Goal: Book appointment/travel/reservation

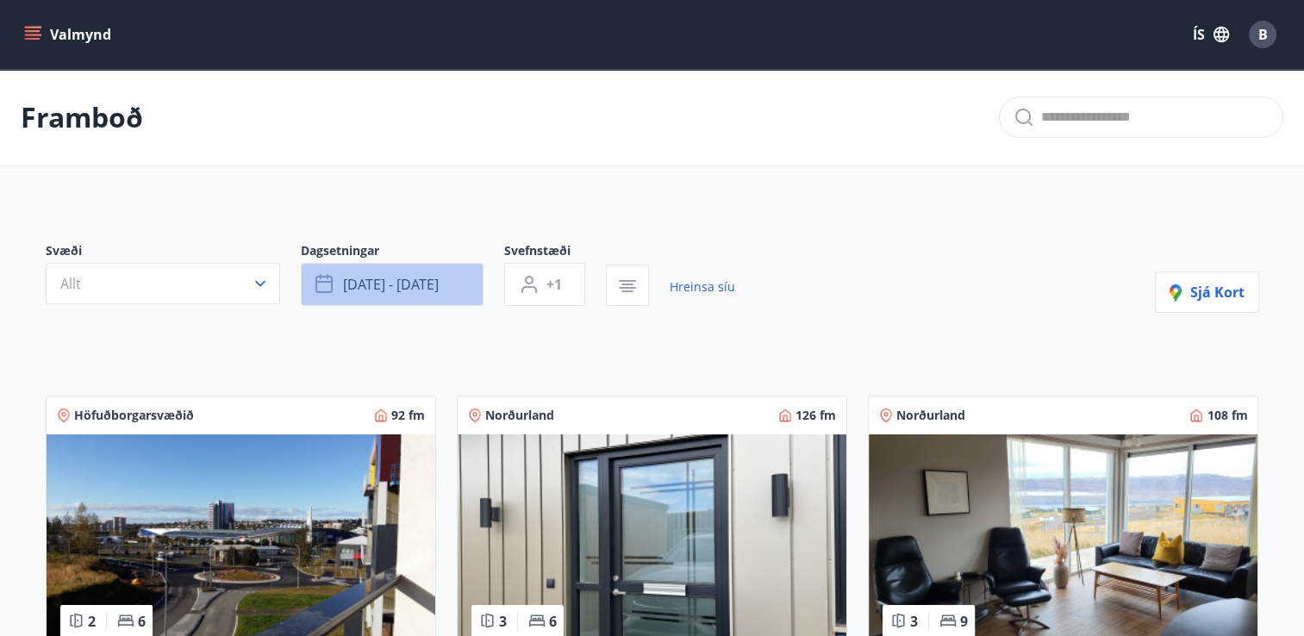
click at [379, 281] on span "[DATE] - [DATE]" at bounding box center [391, 284] width 96 height 19
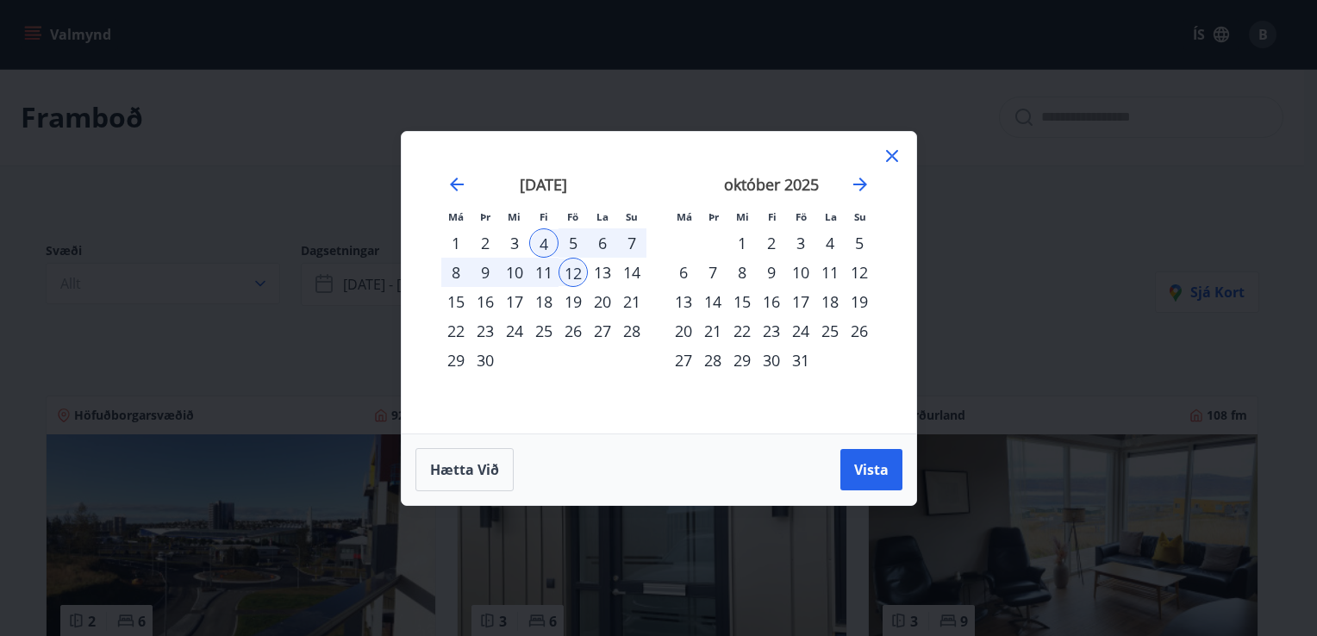
click at [884, 160] on icon at bounding box center [892, 156] width 21 height 21
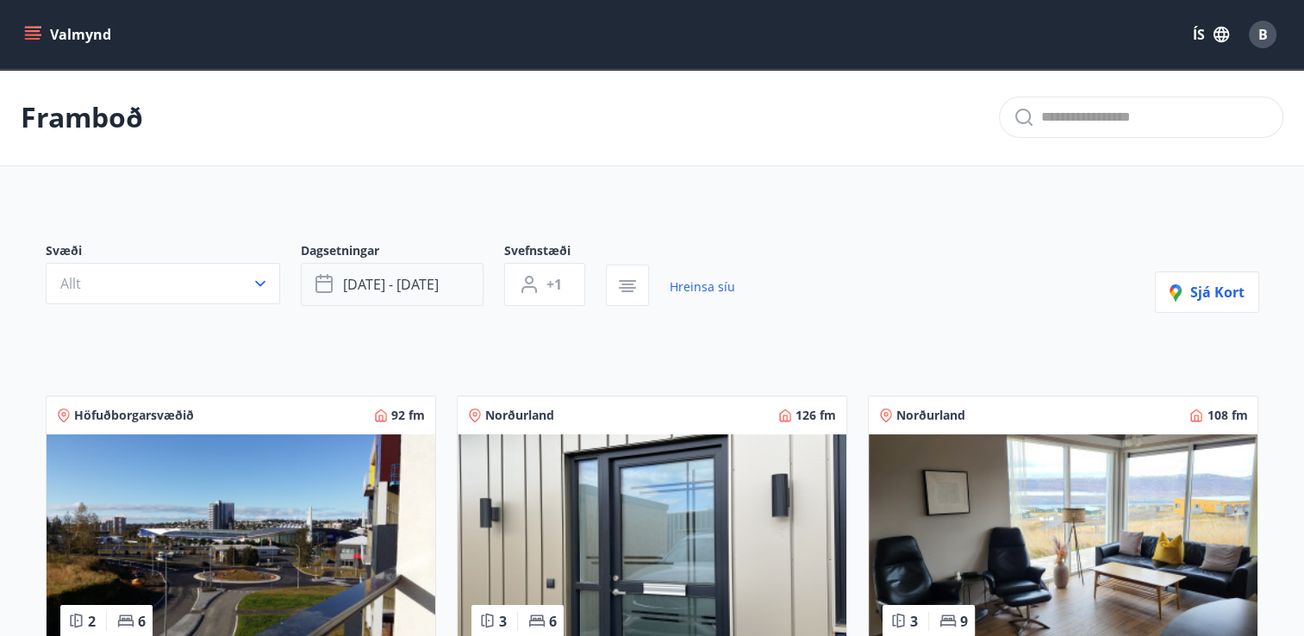
click at [417, 279] on span "[DATE] - [DATE]" at bounding box center [391, 284] width 96 height 19
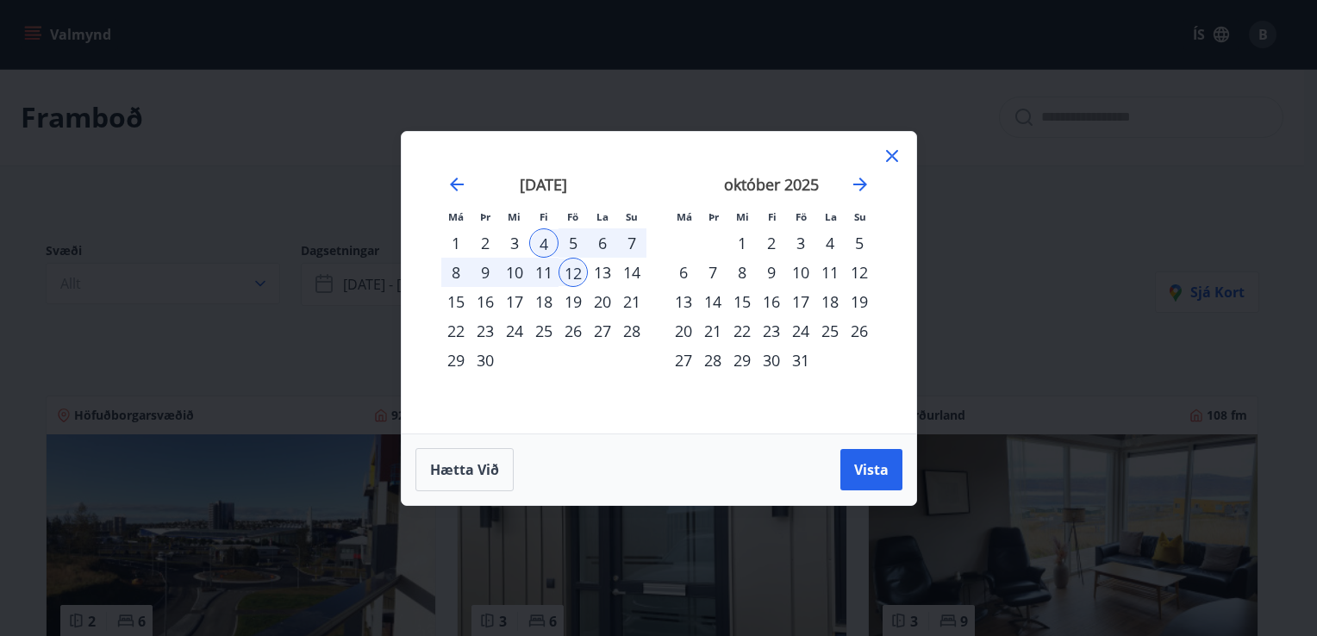
click at [538, 333] on div "25" at bounding box center [543, 330] width 29 height 29
click at [766, 240] on div "2" at bounding box center [771, 242] width 29 height 29
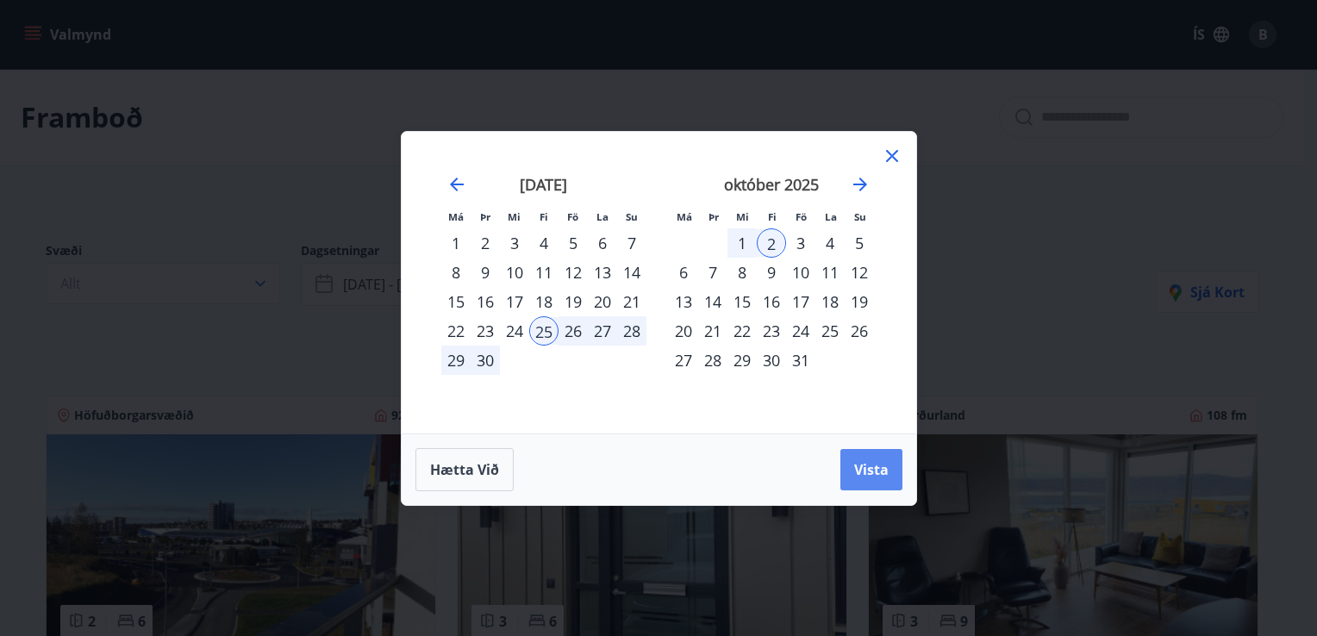
click at [869, 487] on button "Vista" at bounding box center [871, 469] width 62 height 41
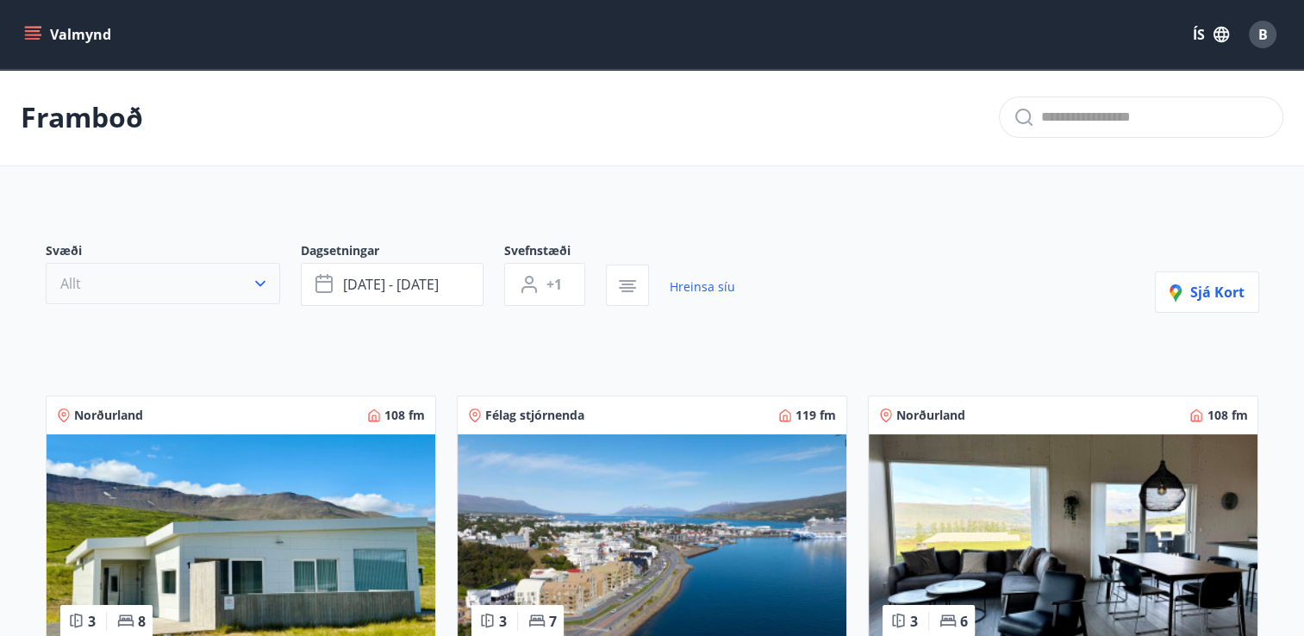
click at [256, 281] on icon "button" at bounding box center [260, 284] width 10 height 6
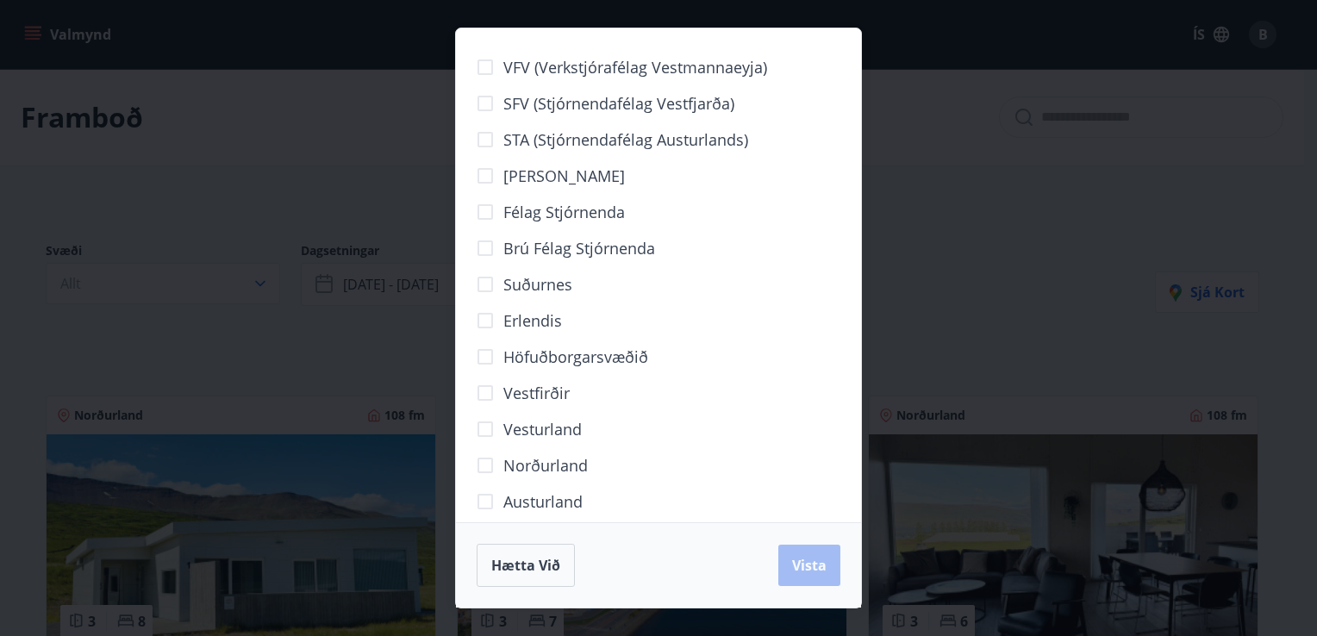
click at [799, 564] on div "Hætta við Vista" at bounding box center [659, 565] width 364 height 43
click at [533, 558] on span "Hætta við" at bounding box center [525, 565] width 69 height 19
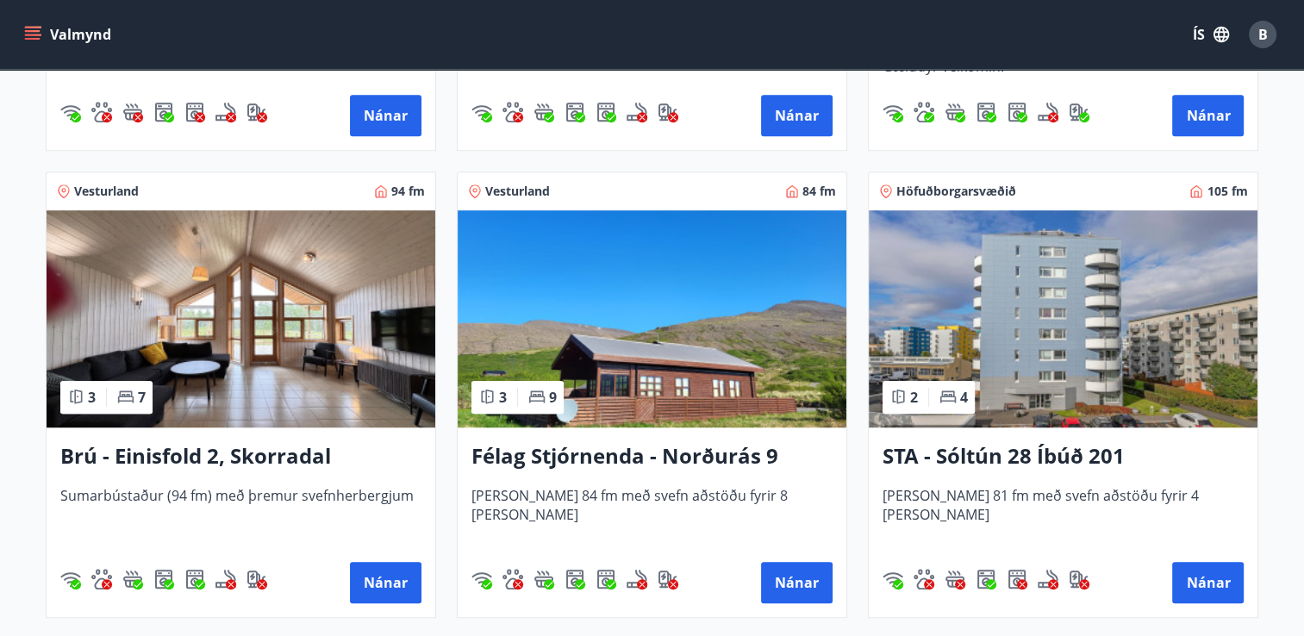
scroll to position [1175, 0]
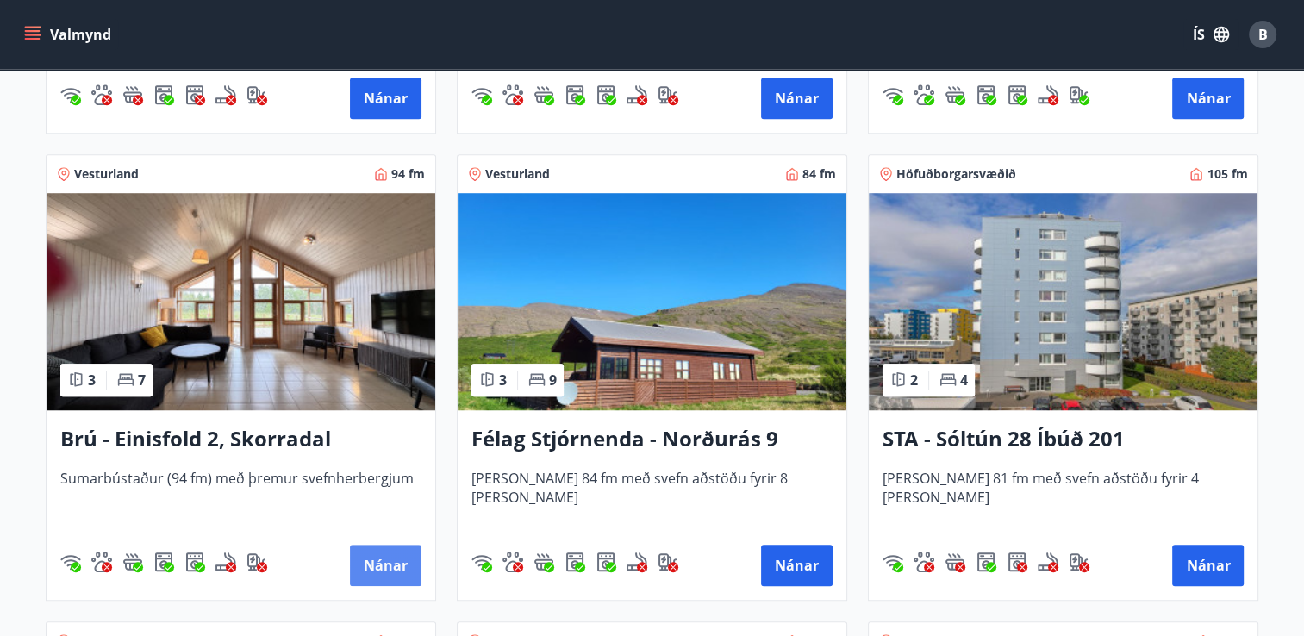
click at [378, 564] on button "Nánar" at bounding box center [386, 565] width 72 height 41
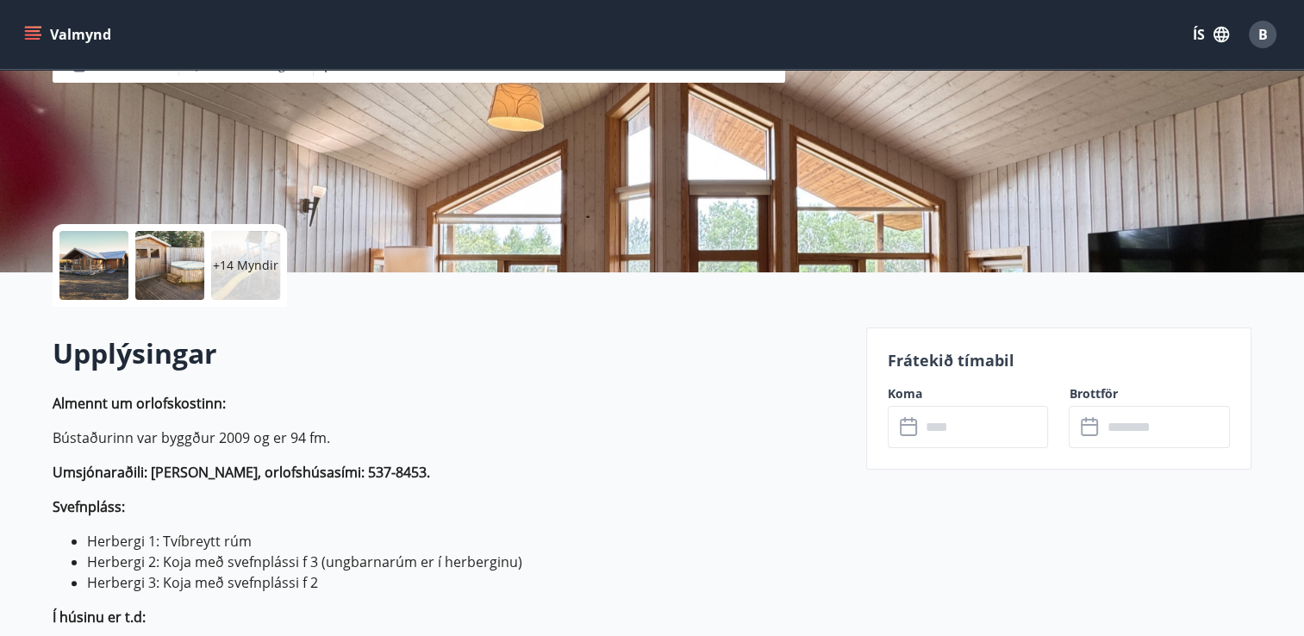
scroll to position [235, 0]
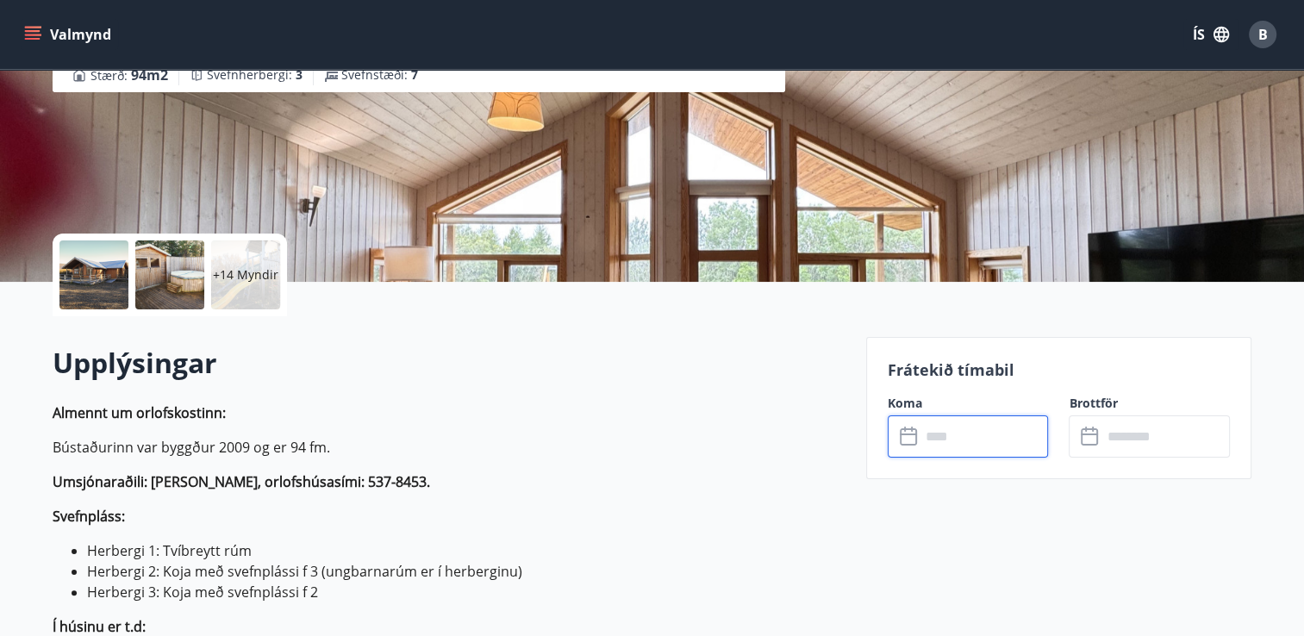
click at [926, 435] on input "text" at bounding box center [984, 436] width 128 height 42
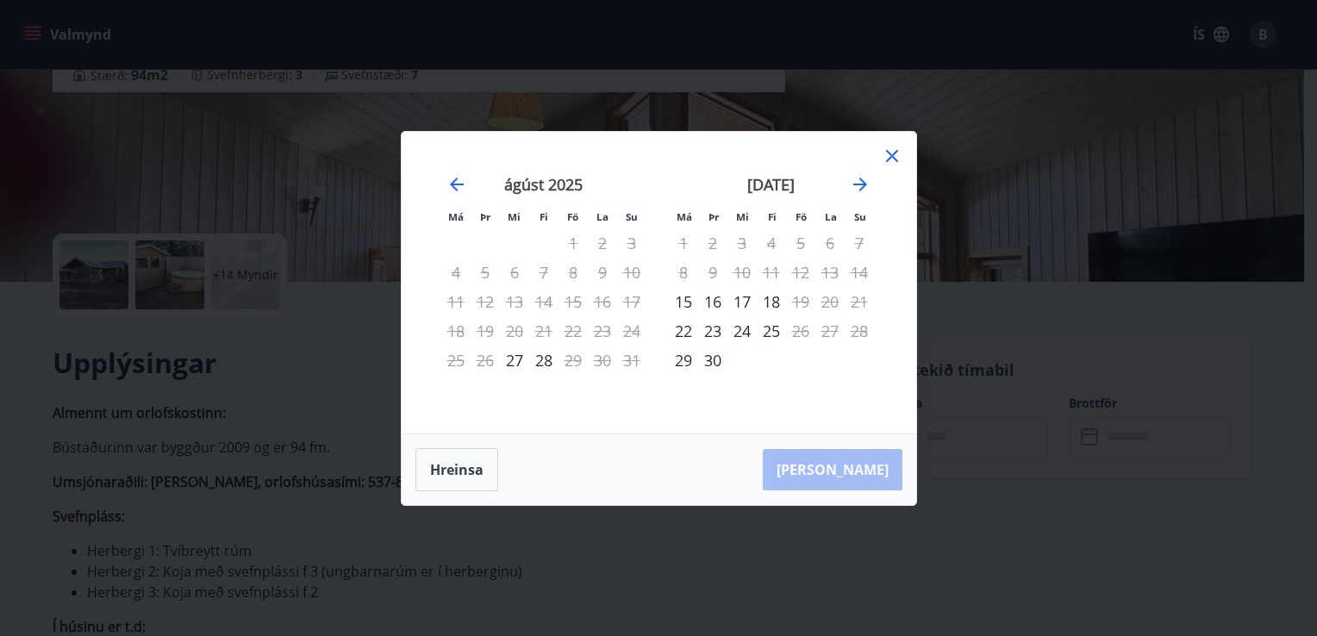
click at [893, 153] on icon at bounding box center [892, 156] width 12 height 12
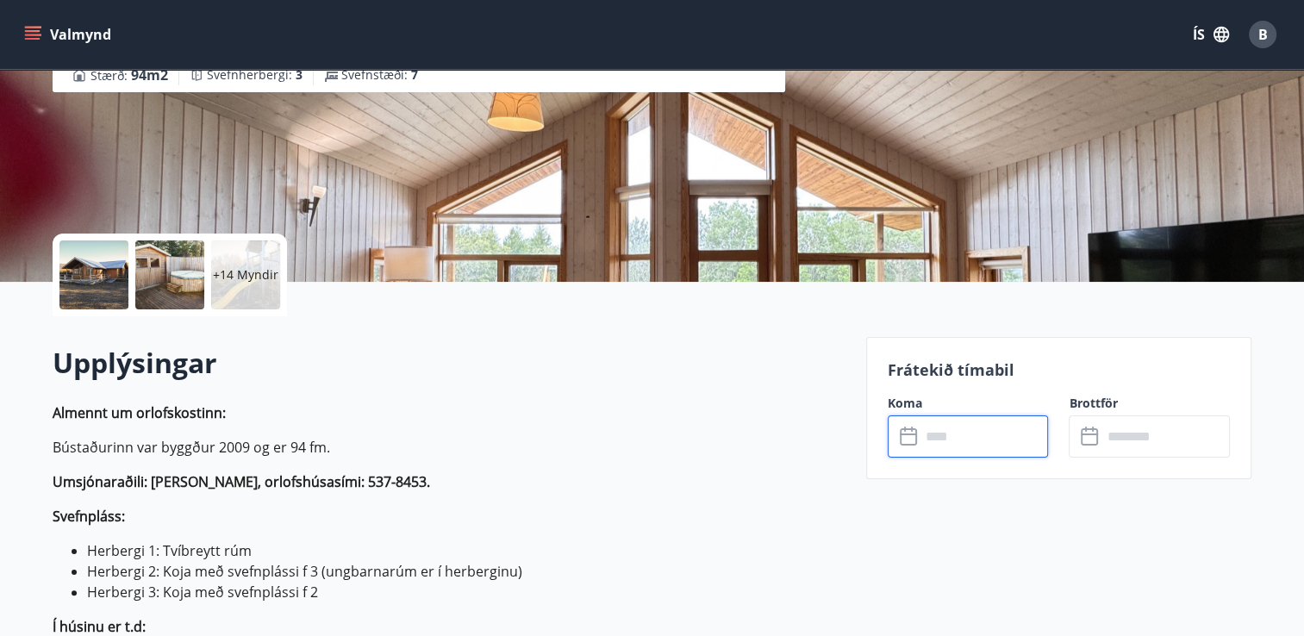
scroll to position [2, 0]
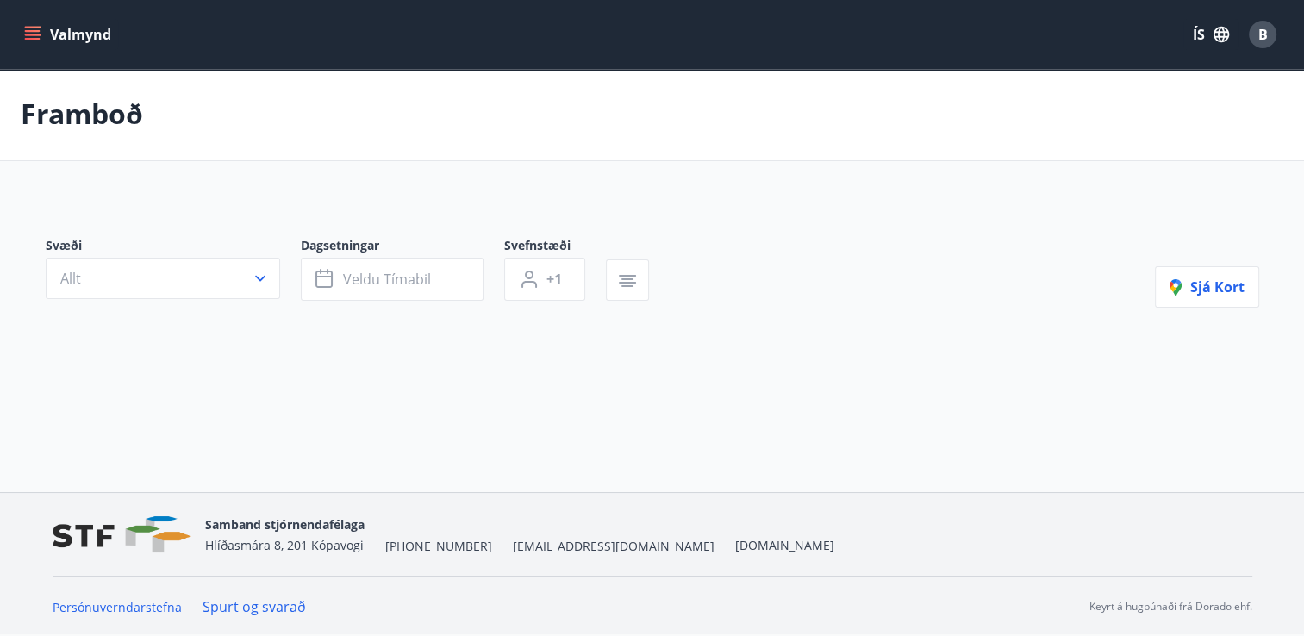
click at [920, 218] on div "Svæði Allt Dagsetningar Veldu tímabil Svefnstæði +1 Sjá kort" at bounding box center [652, 300] width 1241 height 209
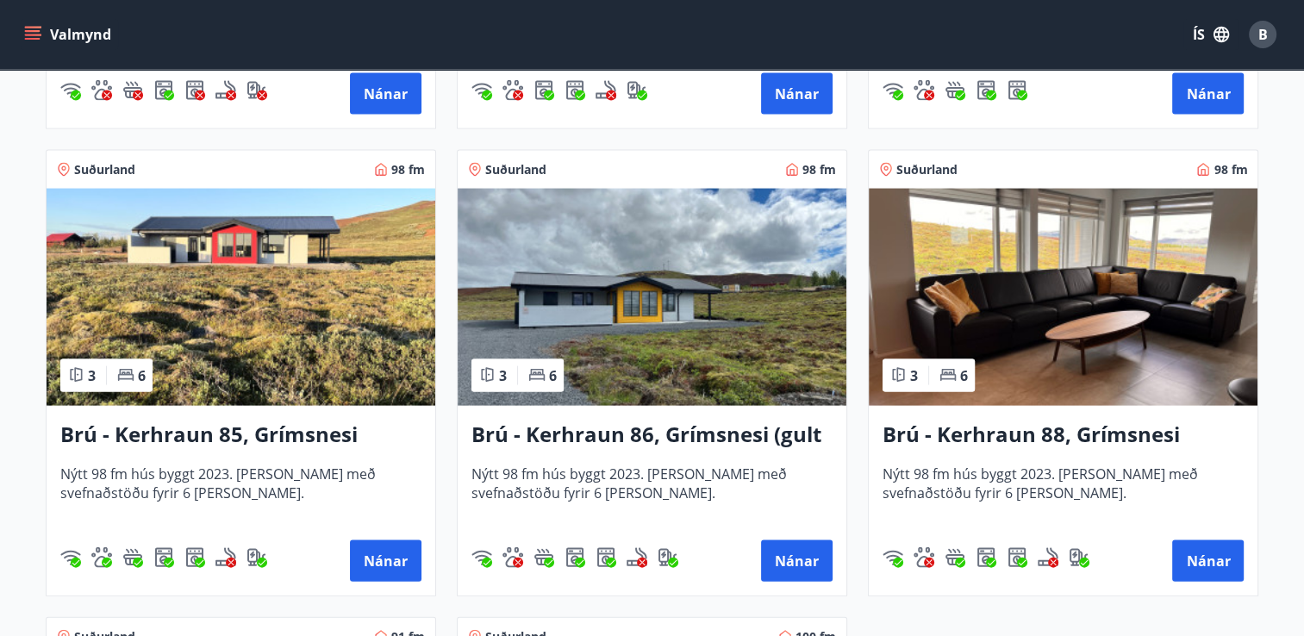
scroll to position [3554, 0]
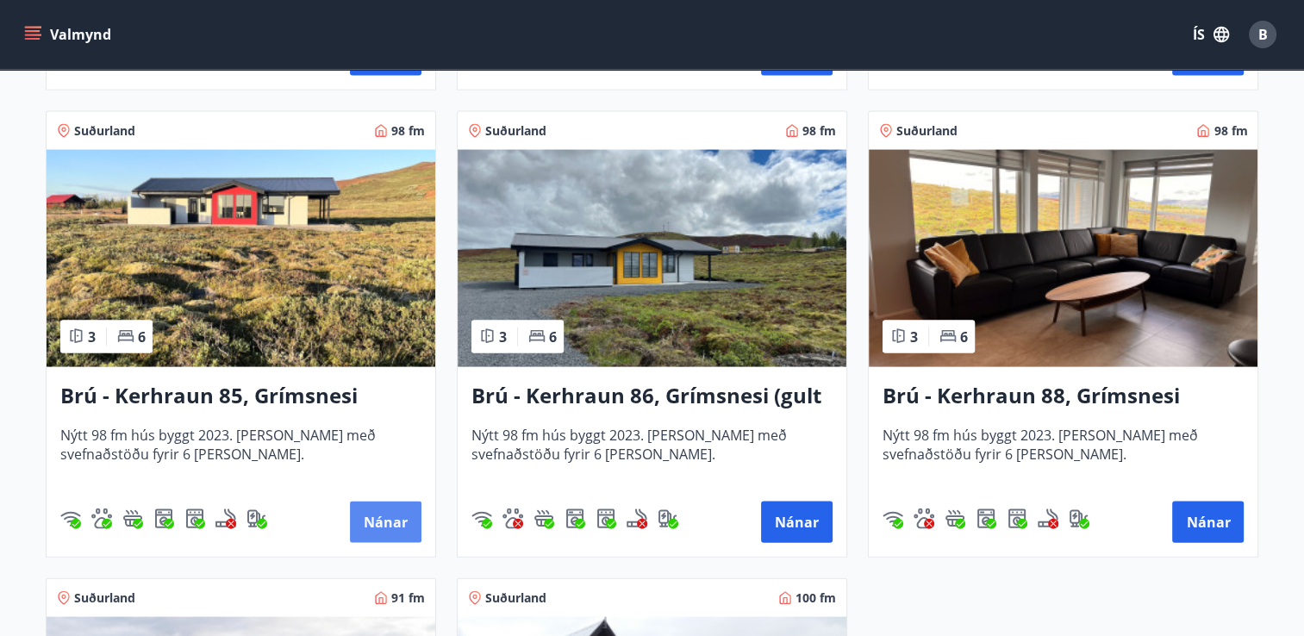
click at [385, 523] on button "Nánar" at bounding box center [386, 522] width 72 height 41
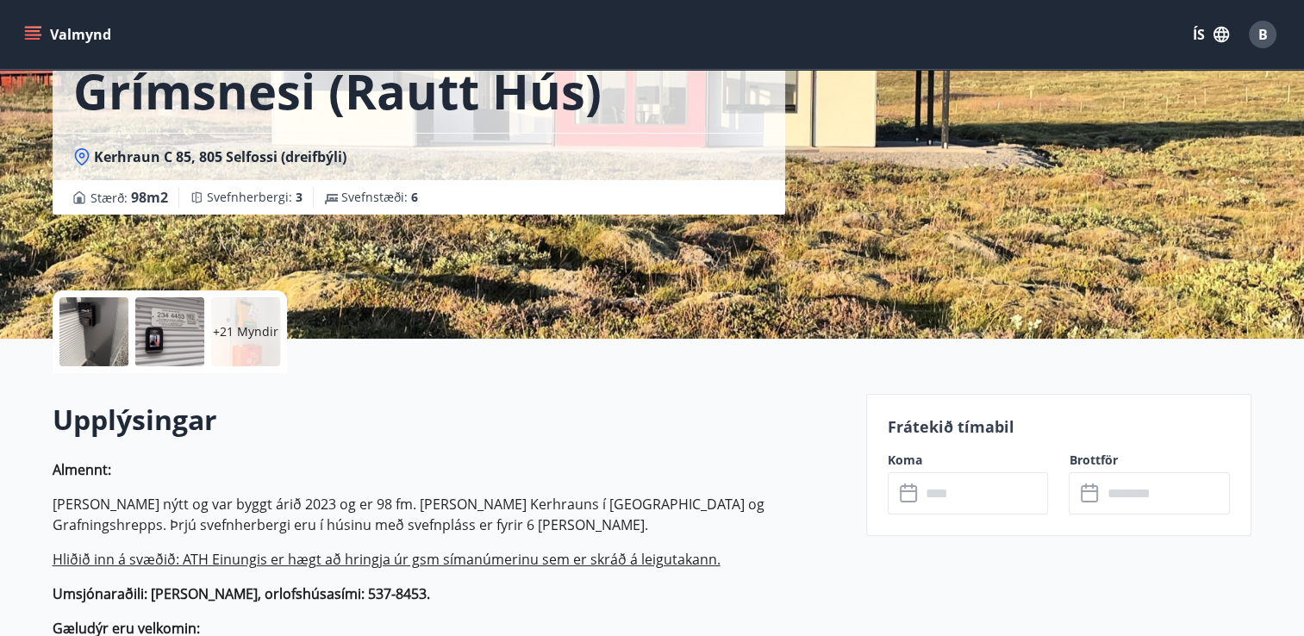
scroll to position [187, 0]
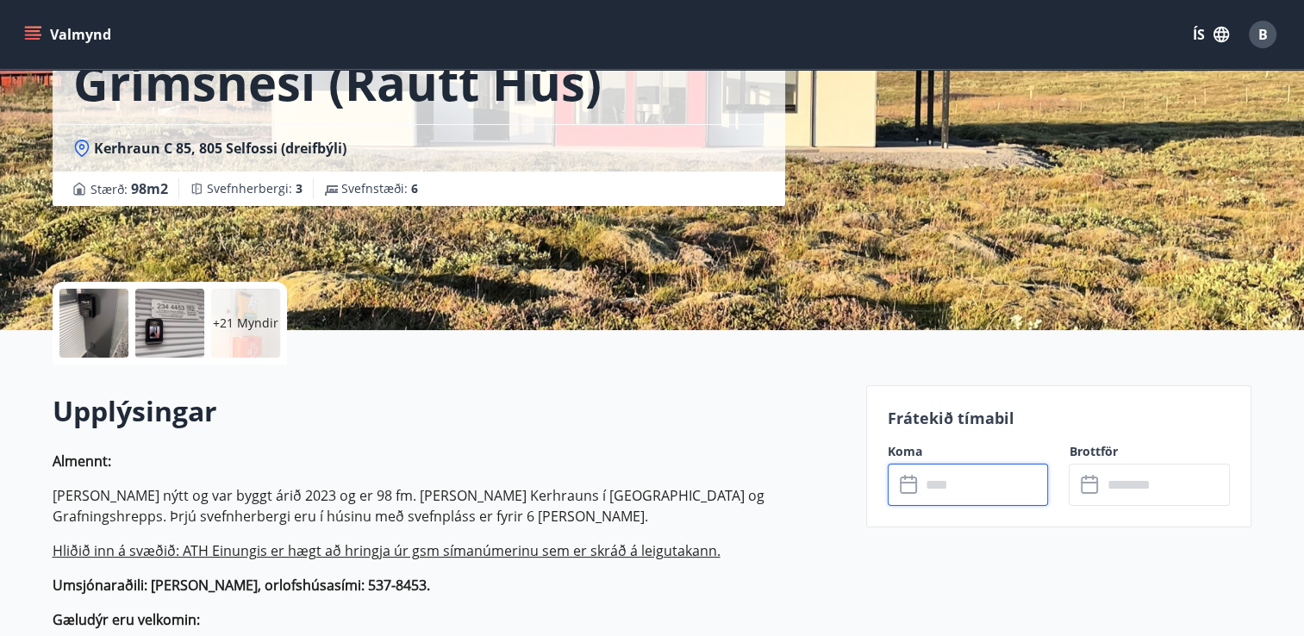
click at [1000, 483] on input "text" at bounding box center [984, 485] width 128 height 42
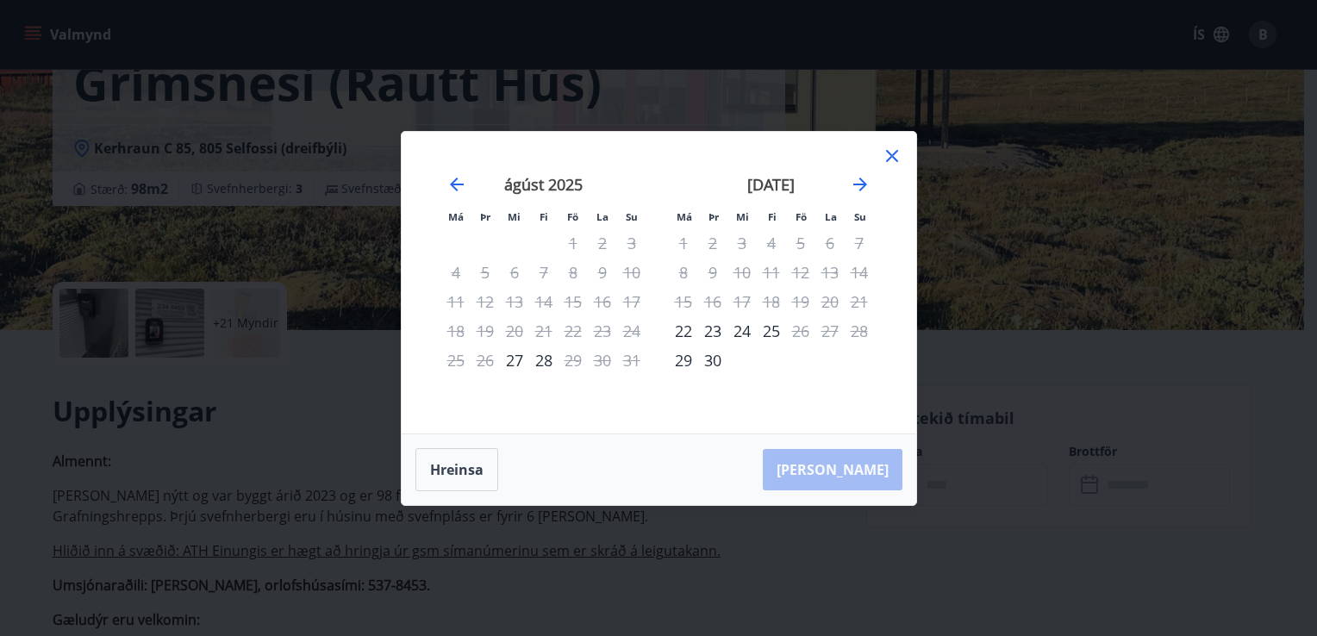
click at [894, 152] on icon at bounding box center [892, 156] width 21 height 21
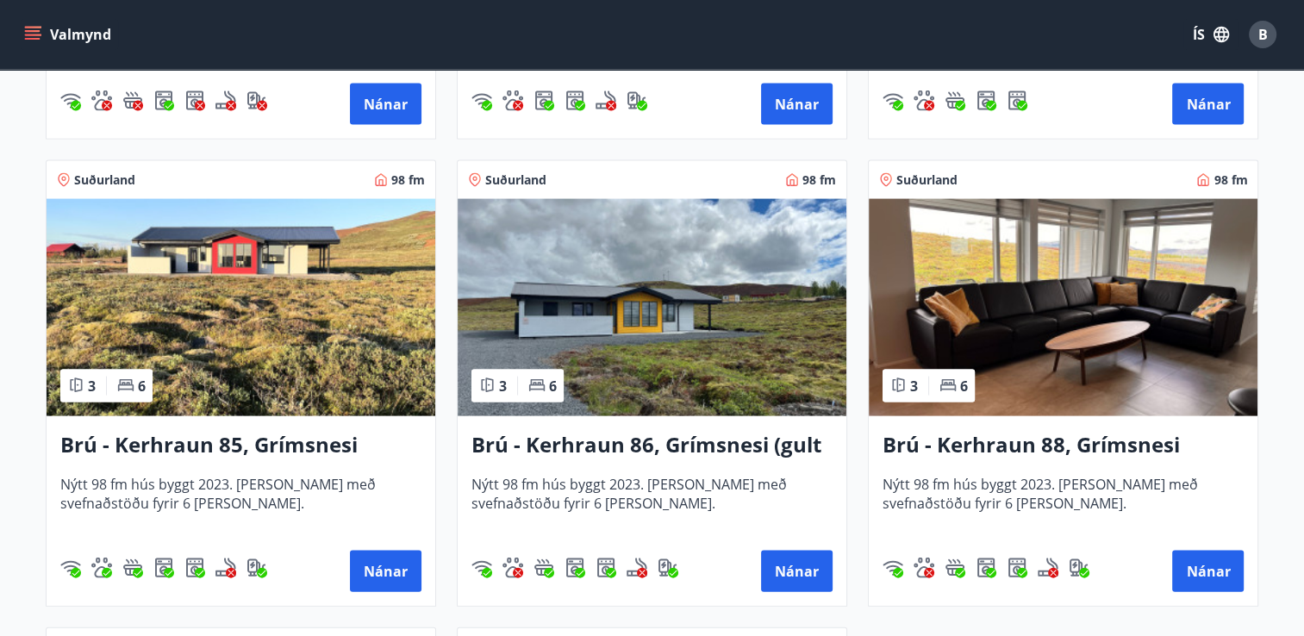
scroll to position [3510, 0]
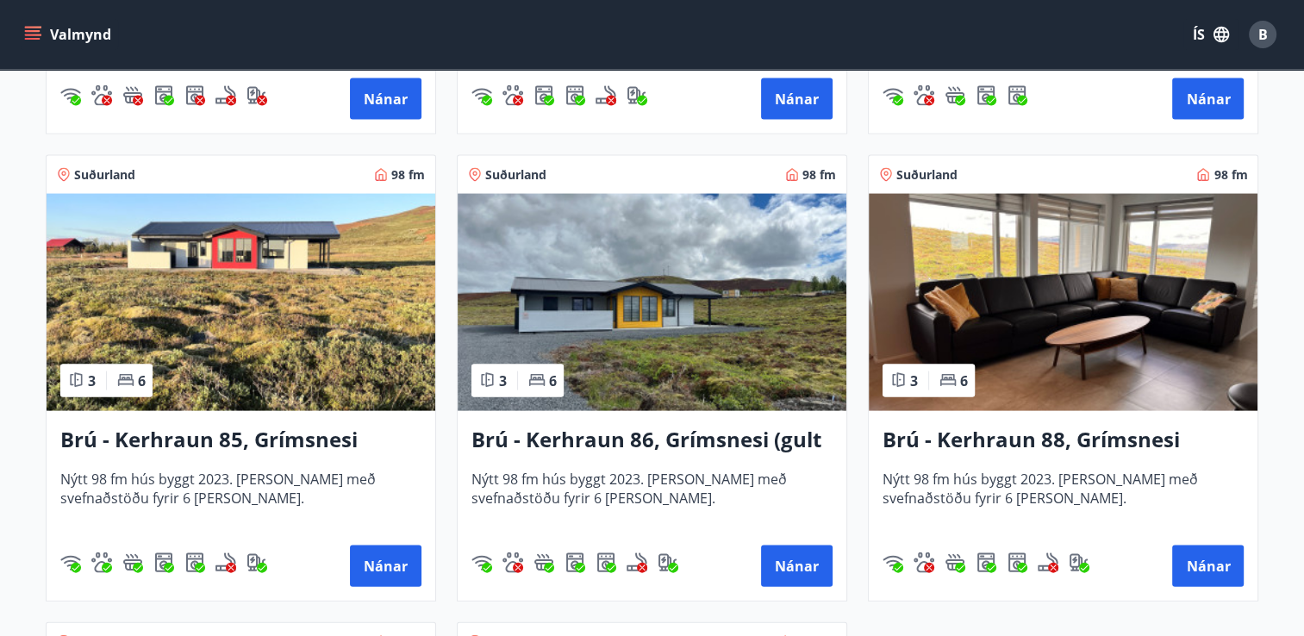
click at [664, 365] on img at bounding box center [652, 302] width 389 height 217
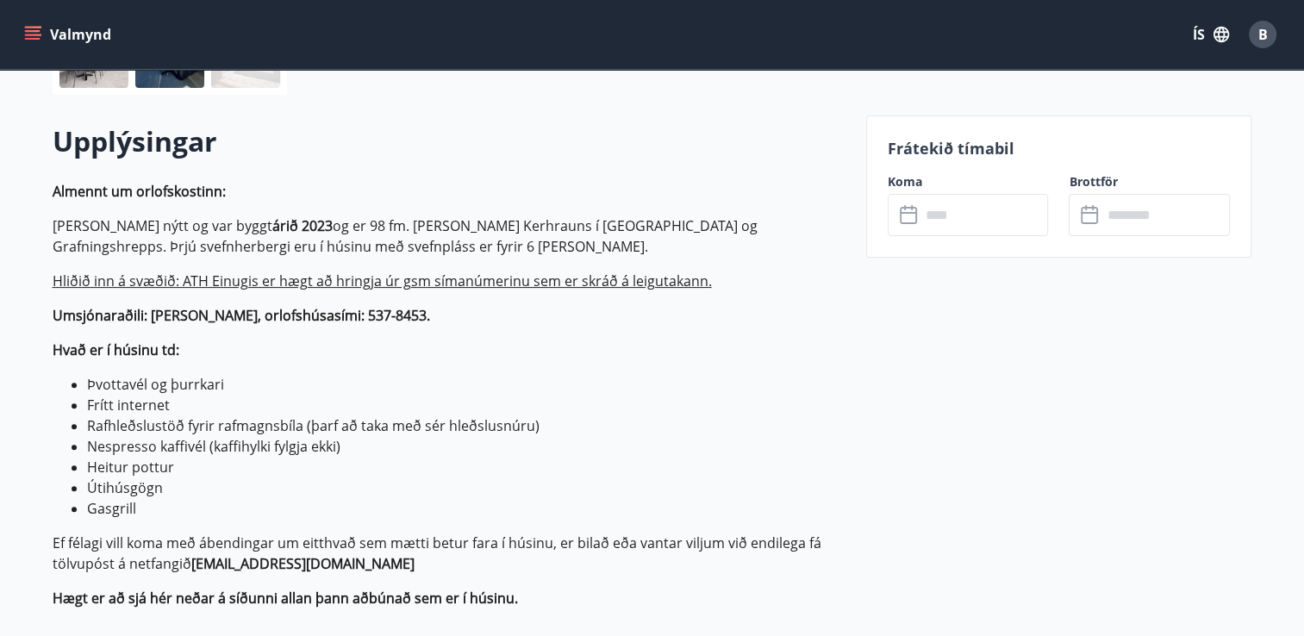
scroll to position [444, 0]
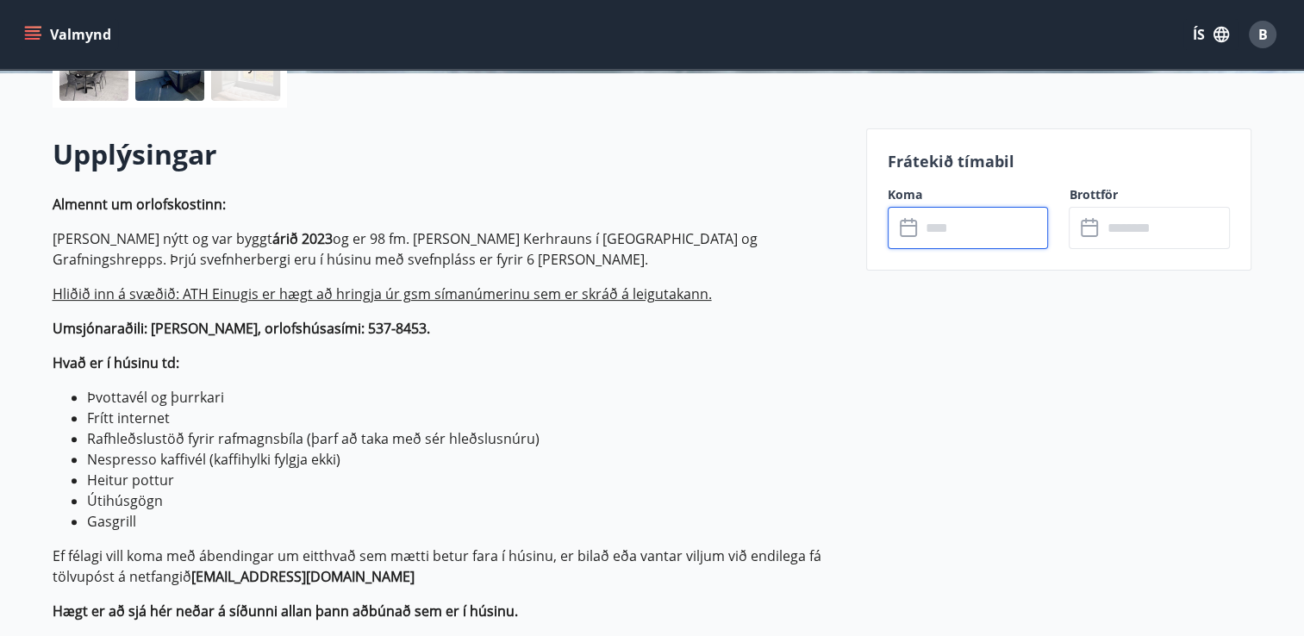
click at [939, 223] on input "text" at bounding box center [984, 228] width 128 height 42
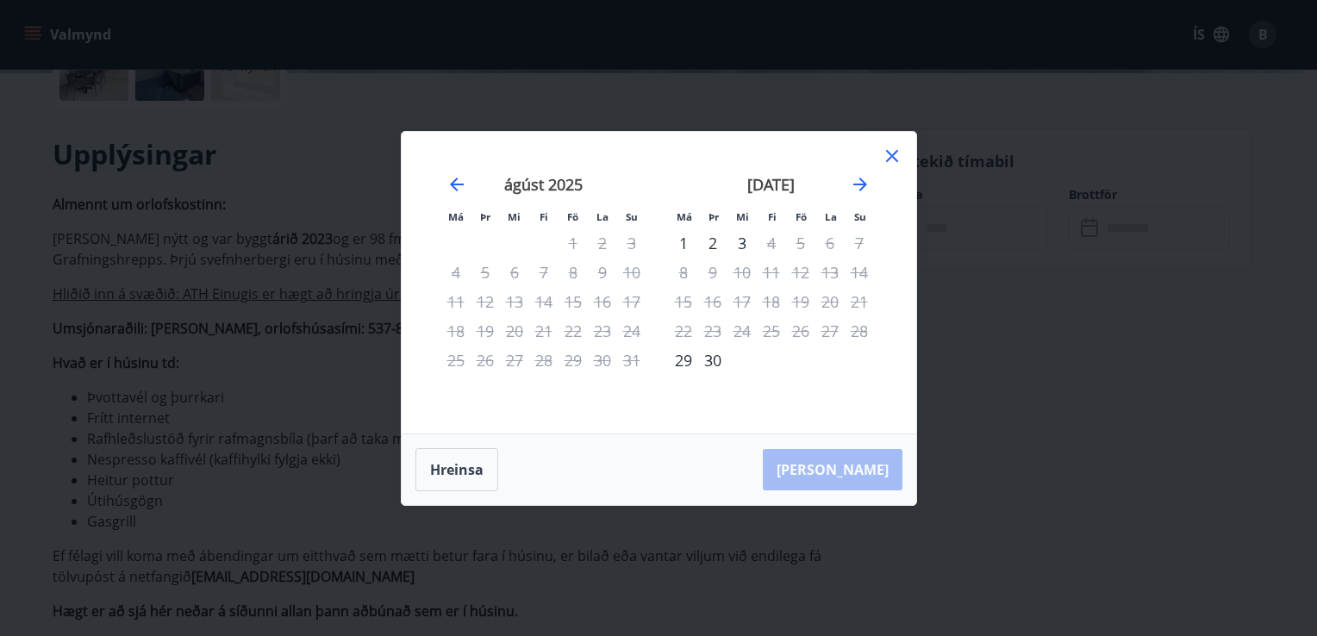
click at [890, 150] on icon at bounding box center [892, 156] width 21 height 21
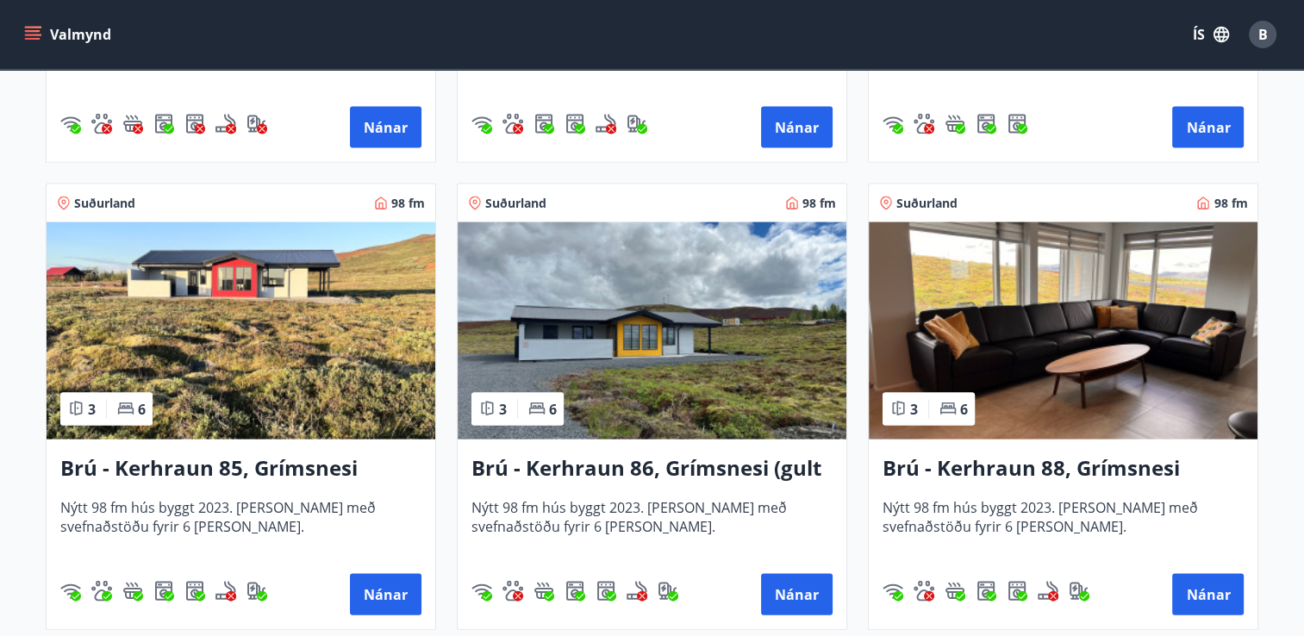
scroll to position [3465, 0]
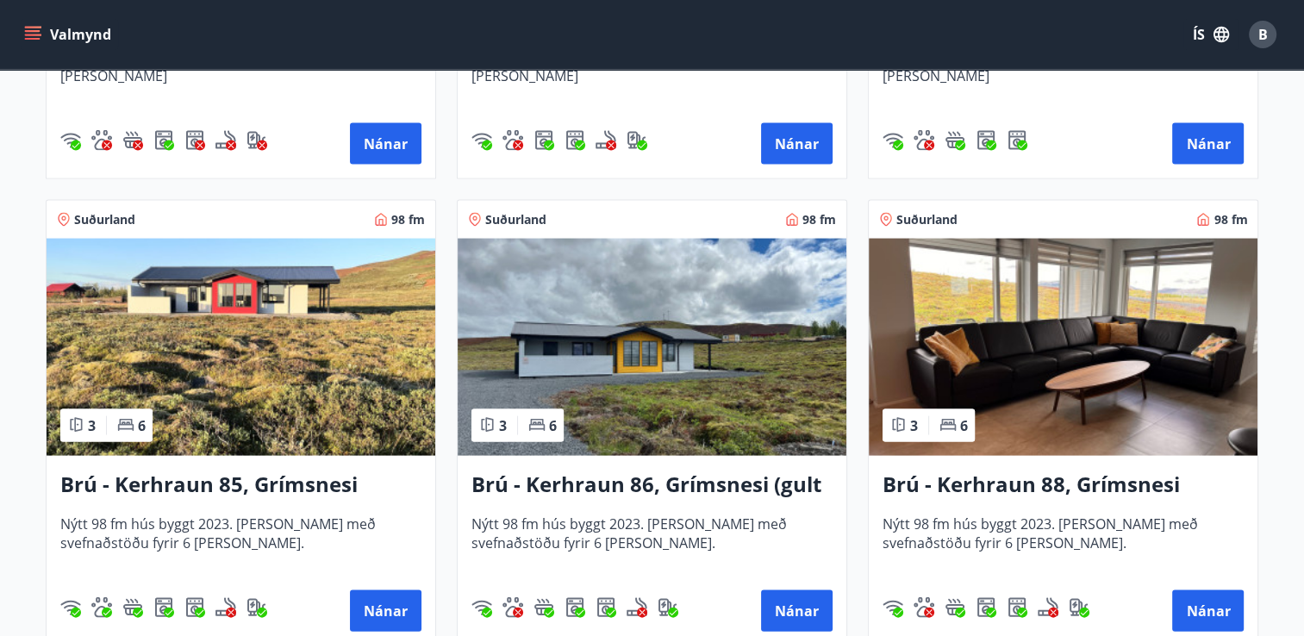
click at [1099, 385] on img at bounding box center [1063, 347] width 389 height 217
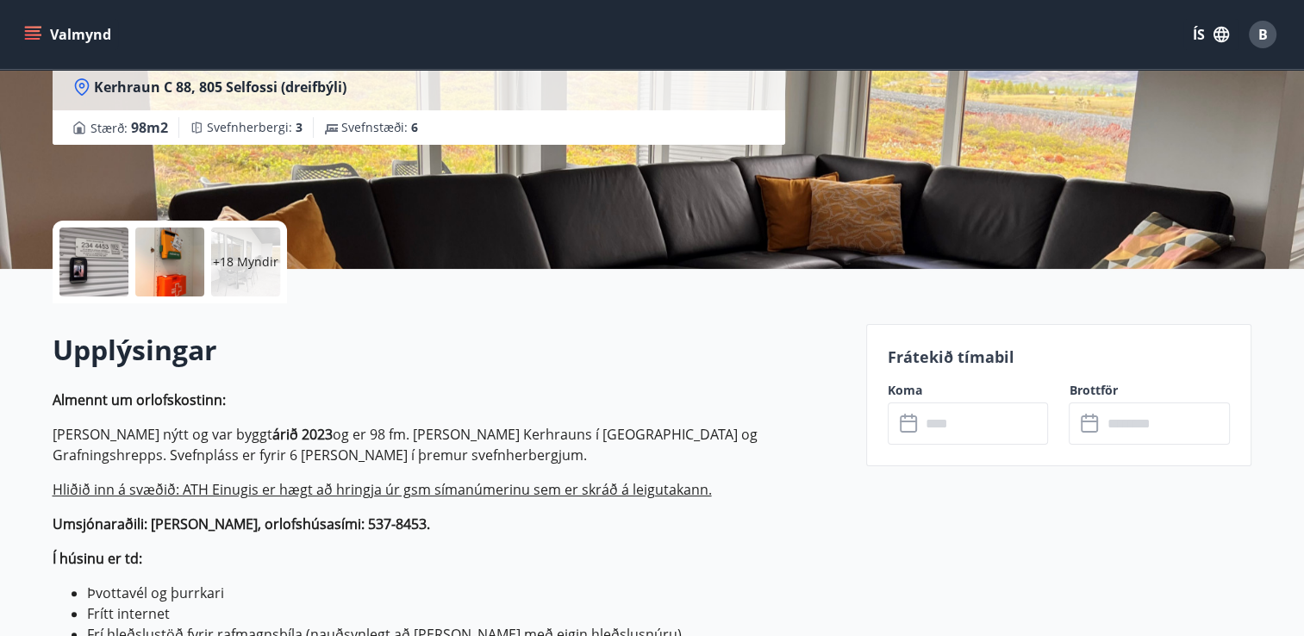
scroll to position [289, 0]
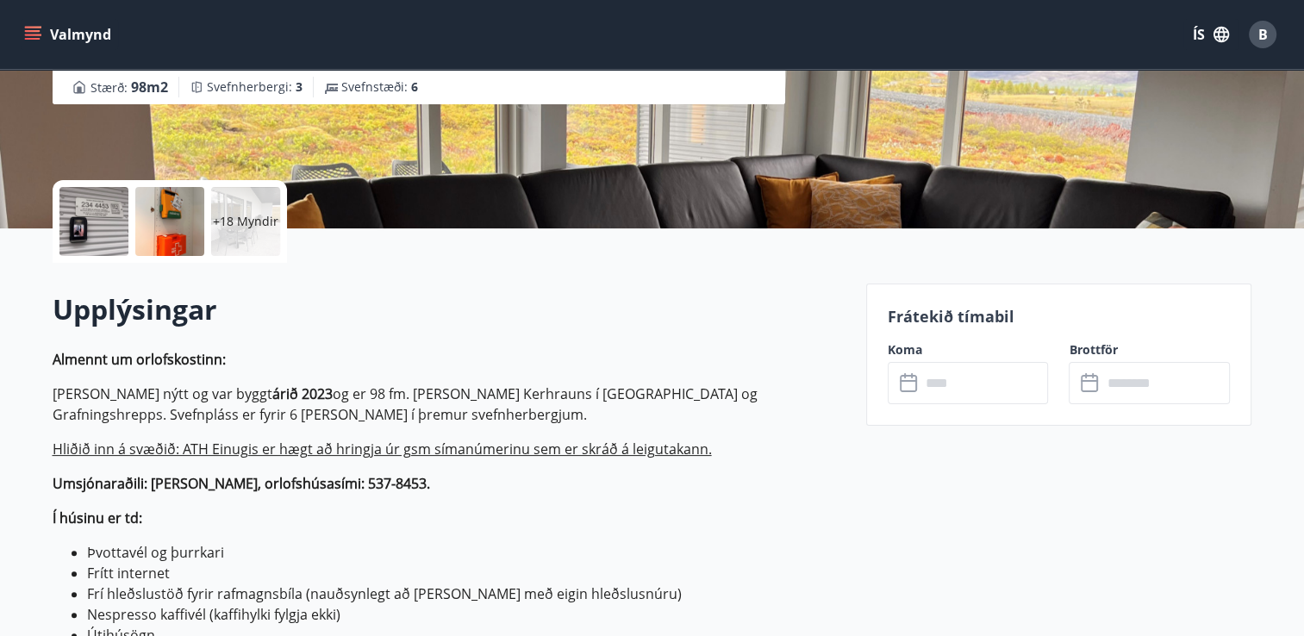
click at [939, 379] on input "text" at bounding box center [984, 383] width 128 height 42
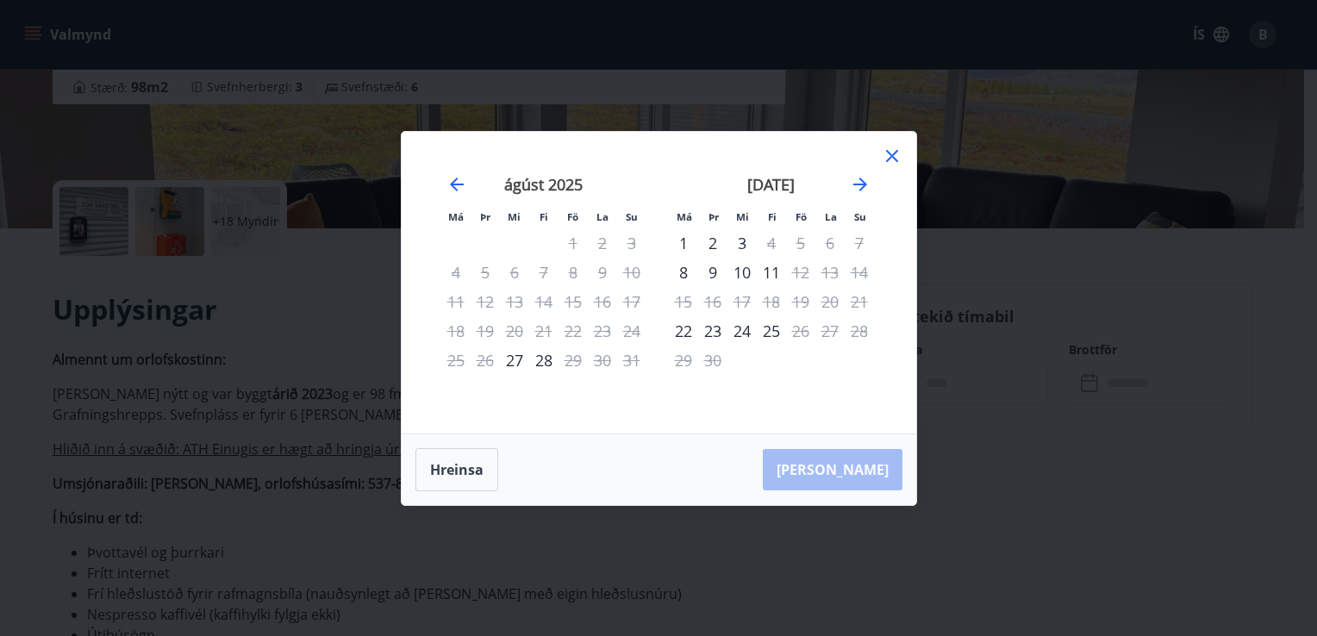
click at [893, 160] on icon at bounding box center [892, 156] width 21 height 21
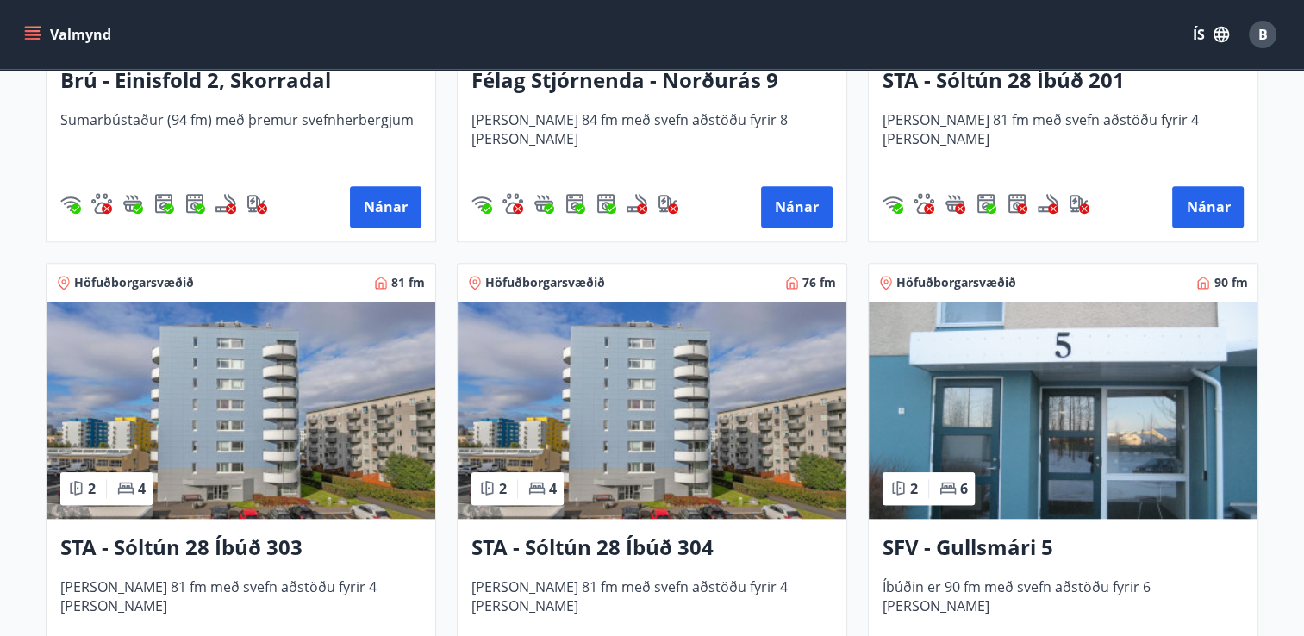
scroll to position [1524, 0]
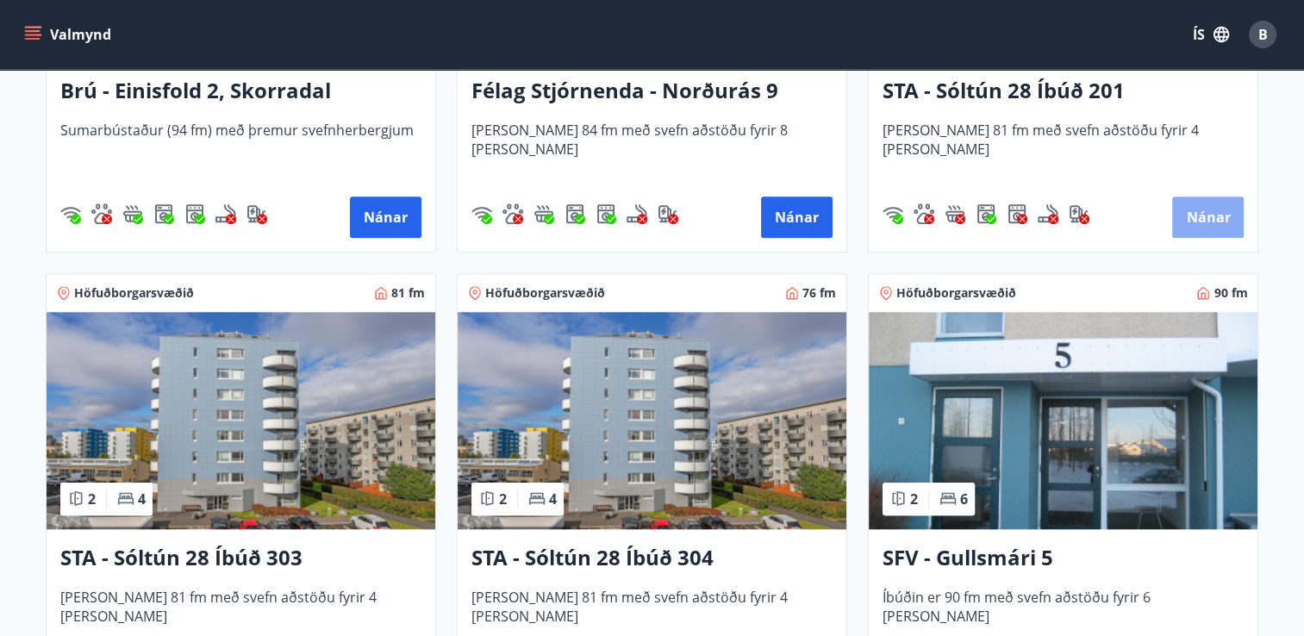
click at [1195, 223] on button "Nánar" at bounding box center [1208, 216] width 72 height 41
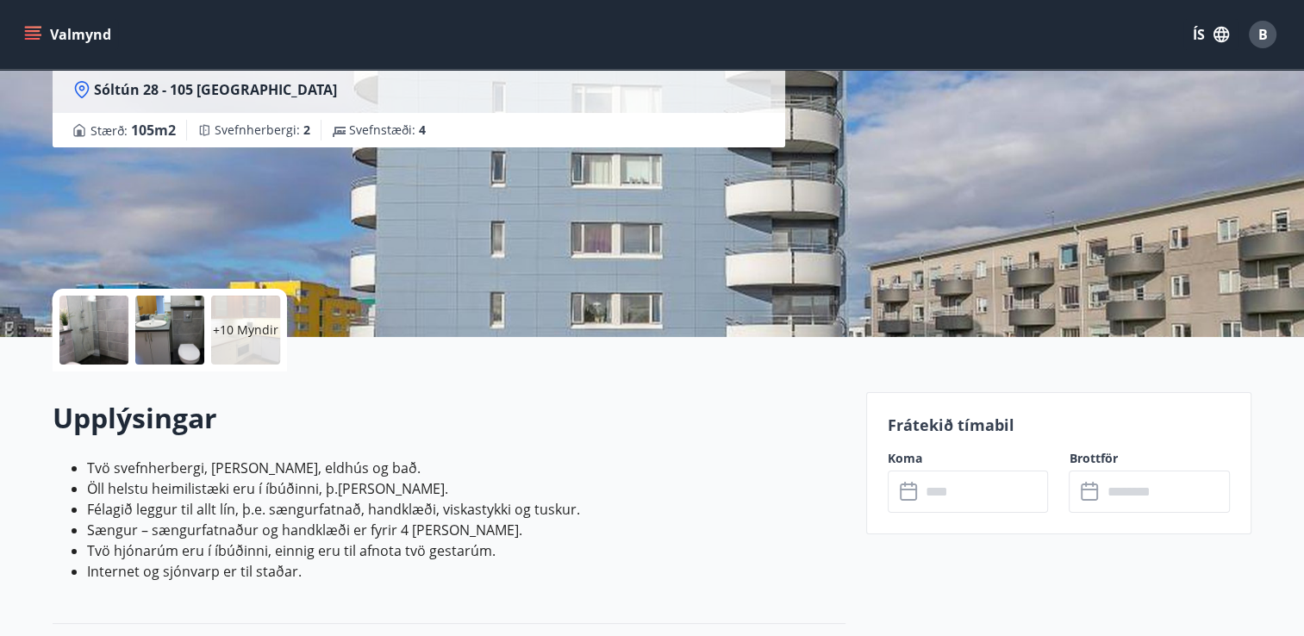
scroll to position [184, 0]
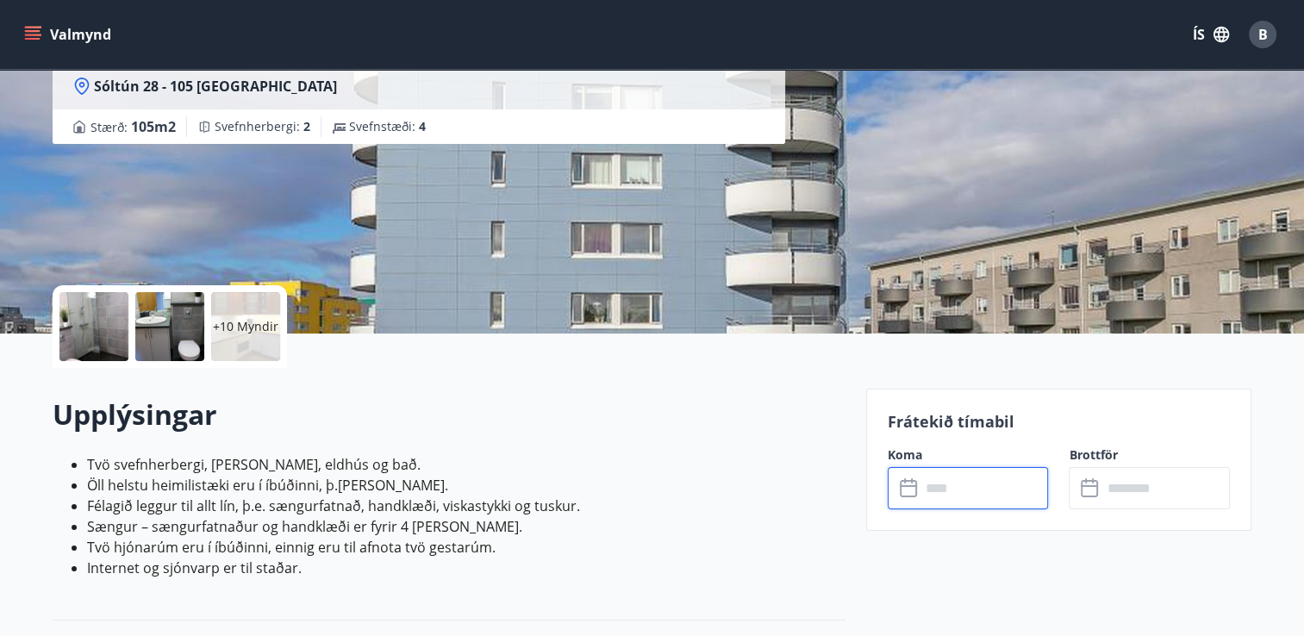
click at [996, 497] on input "text" at bounding box center [984, 488] width 128 height 42
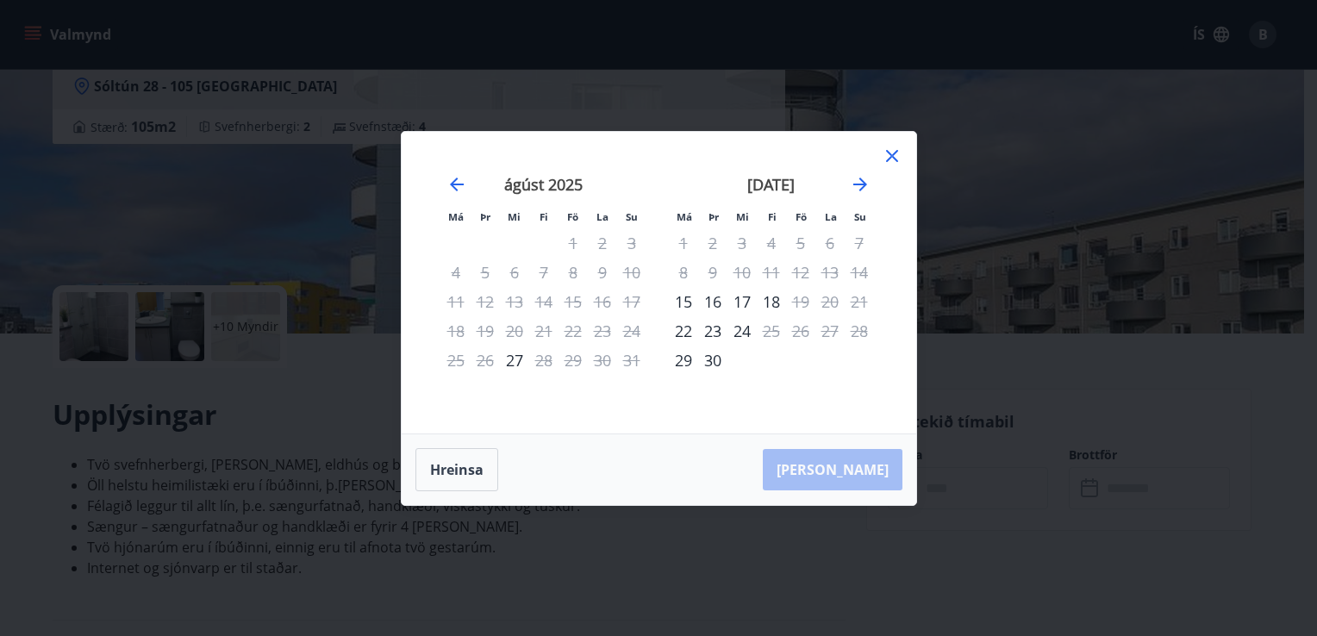
click at [889, 158] on icon at bounding box center [892, 156] width 12 height 12
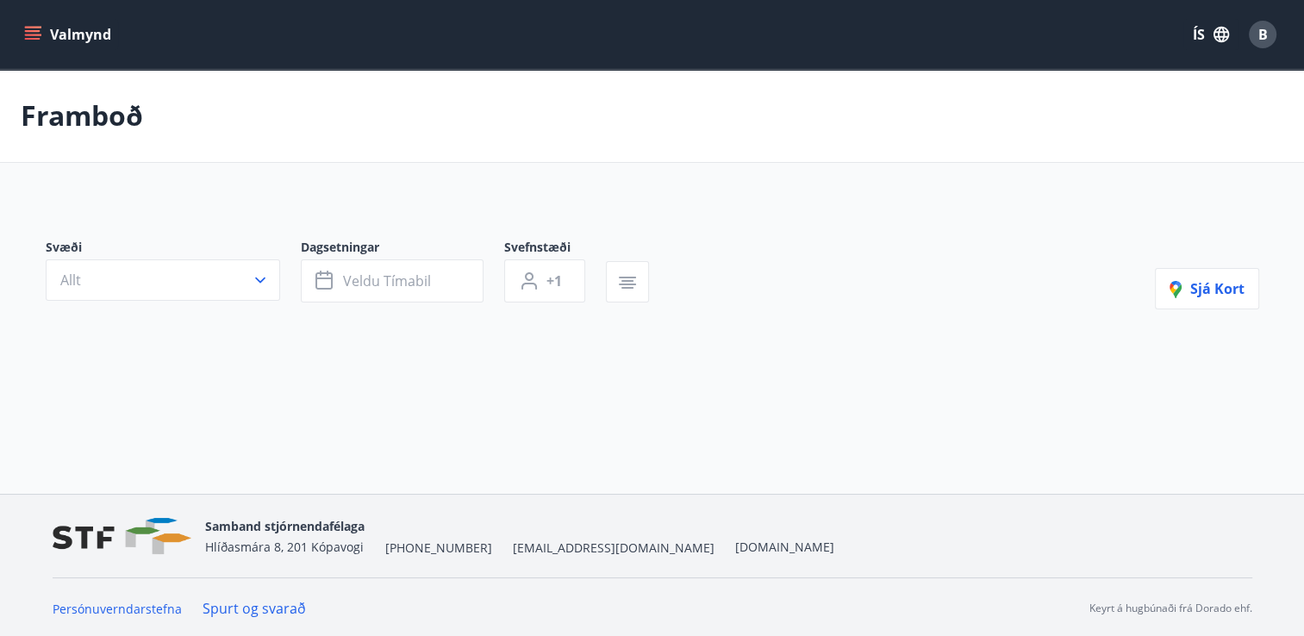
click at [670, 212] on div "Svæði Allt Dagsetningar Veldu tímabil Svefnstæði +1 Sjá kort" at bounding box center [652, 301] width 1241 height 209
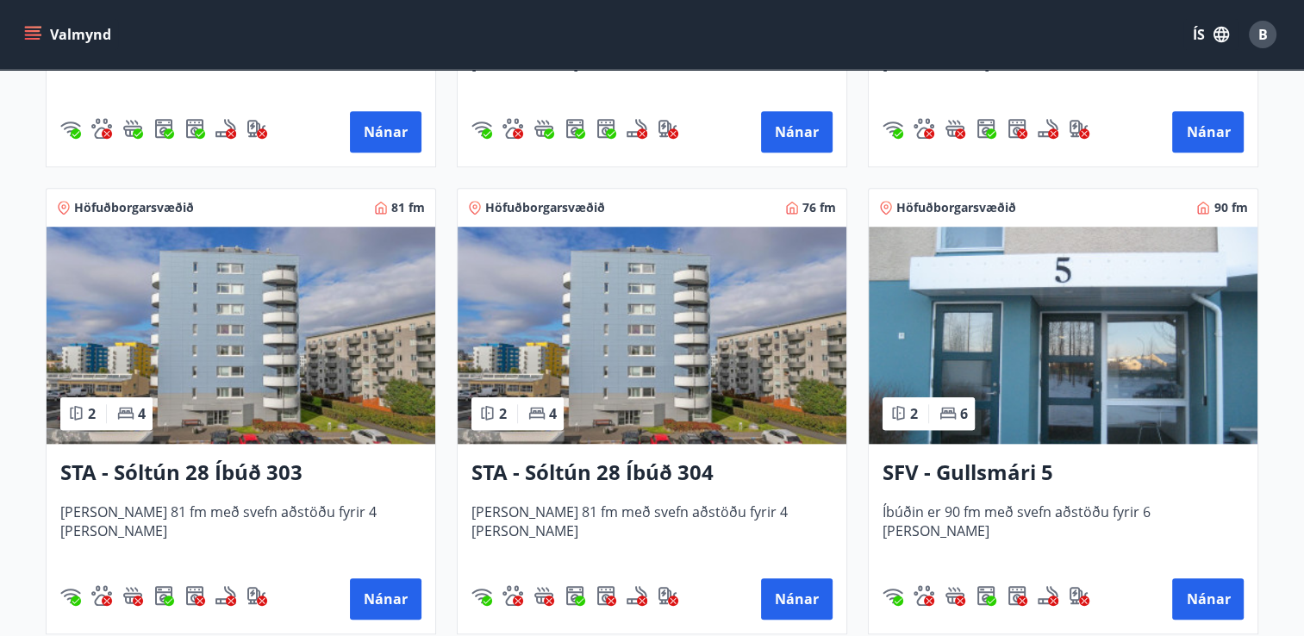
scroll to position [1614, 0]
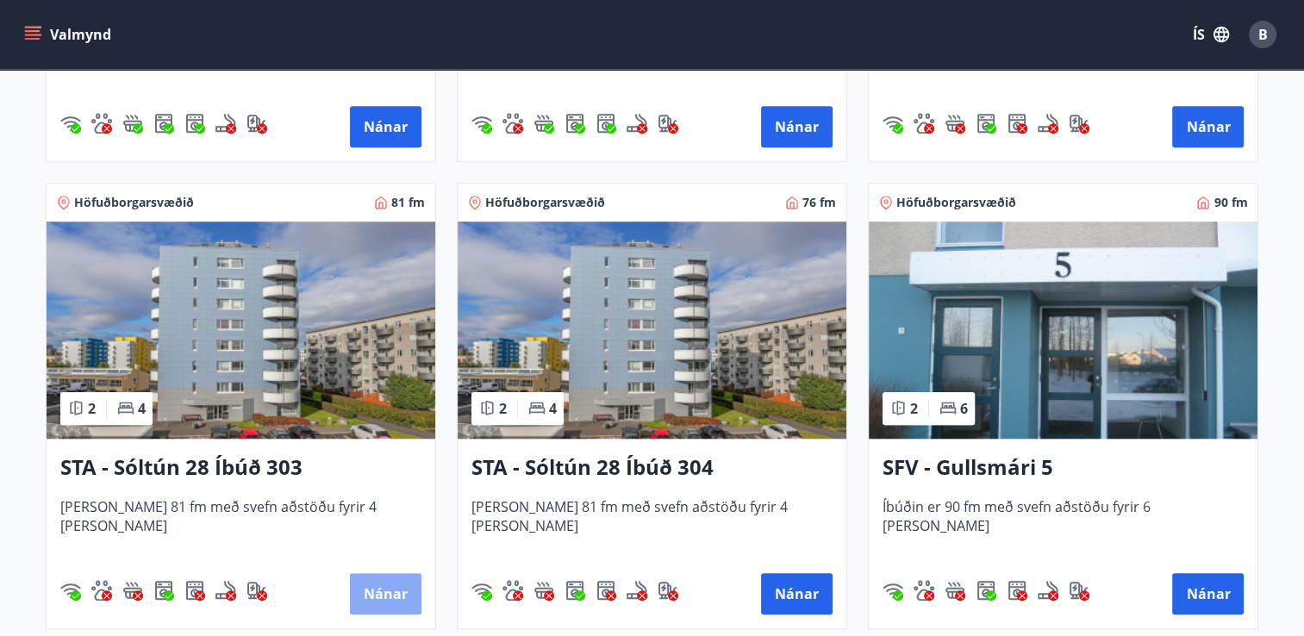
click at [378, 593] on button "Nánar" at bounding box center [386, 593] width 72 height 41
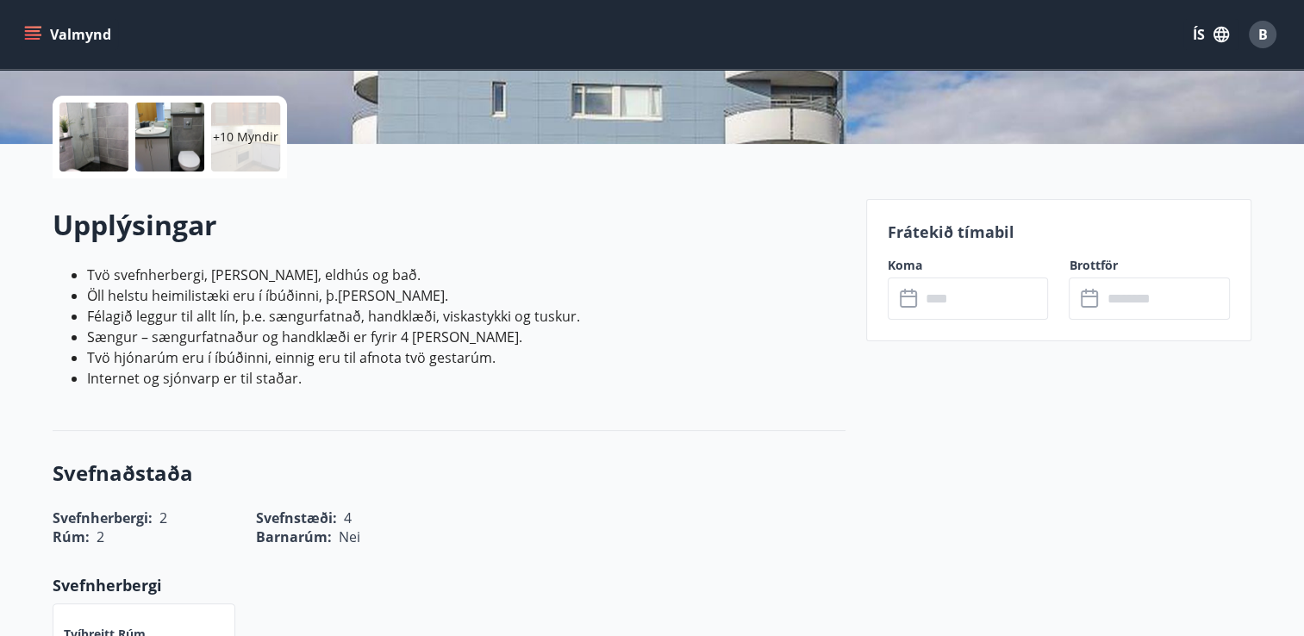
scroll to position [380, 0]
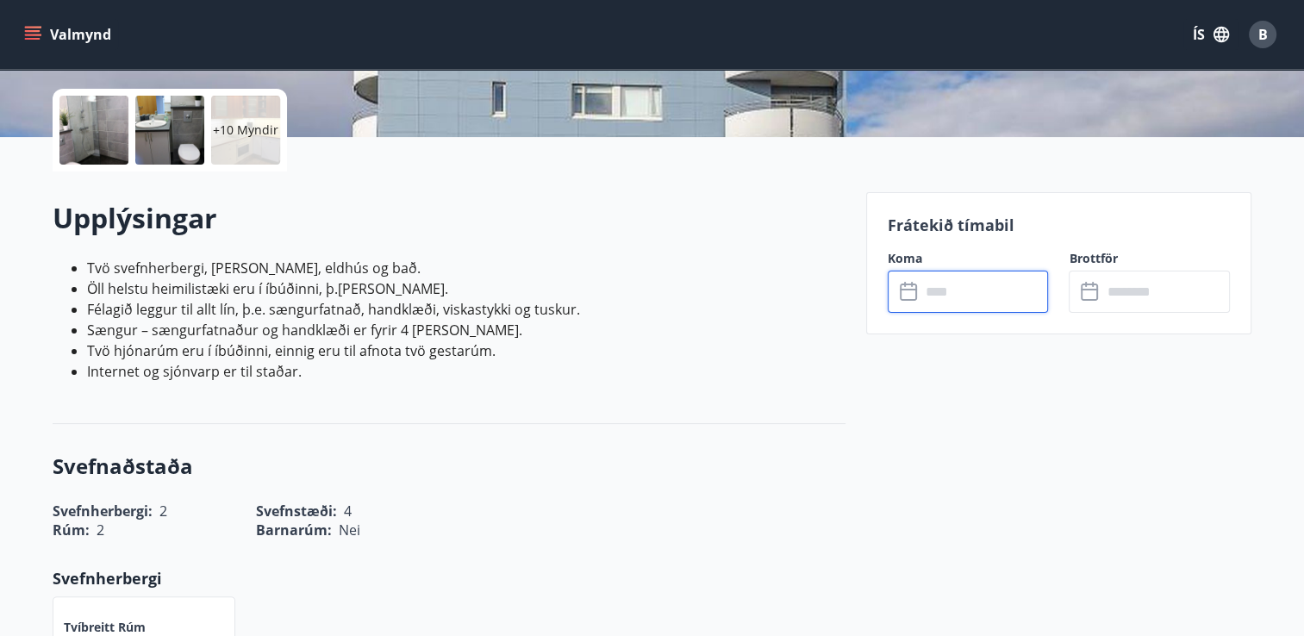
click at [941, 287] on input "text" at bounding box center [984, 292] width 128 height 42
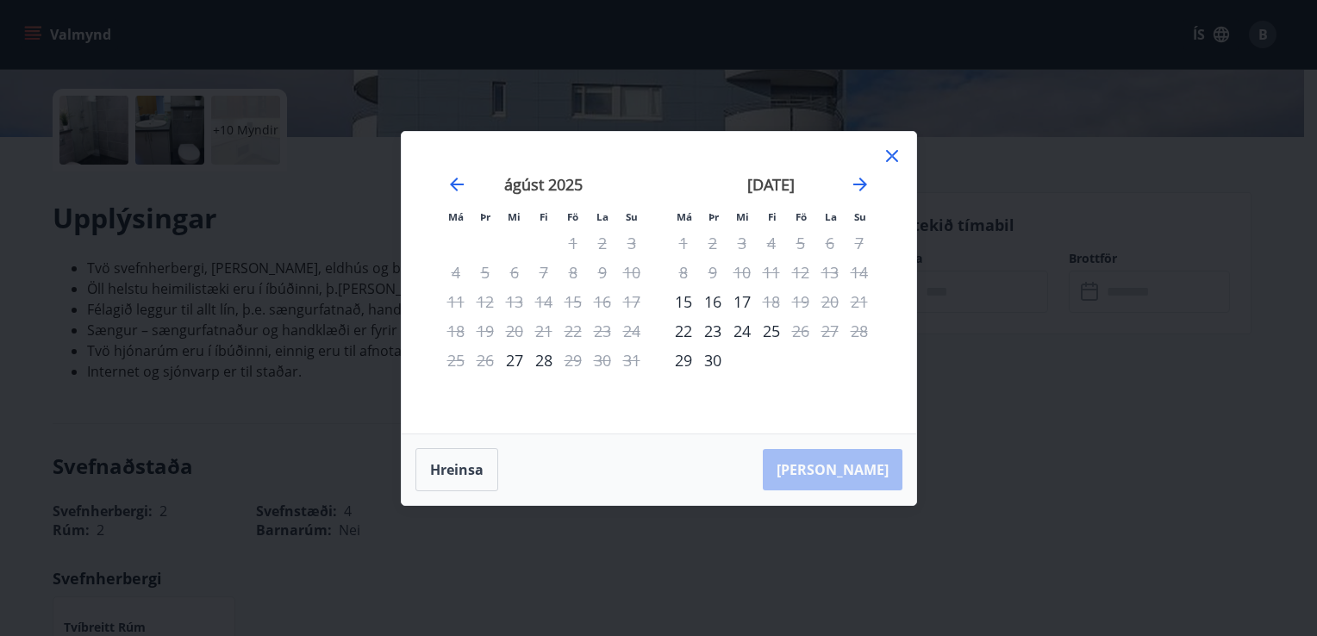
click at [893, 153] on icon at bounding box center [892, 156] width 21 height 21
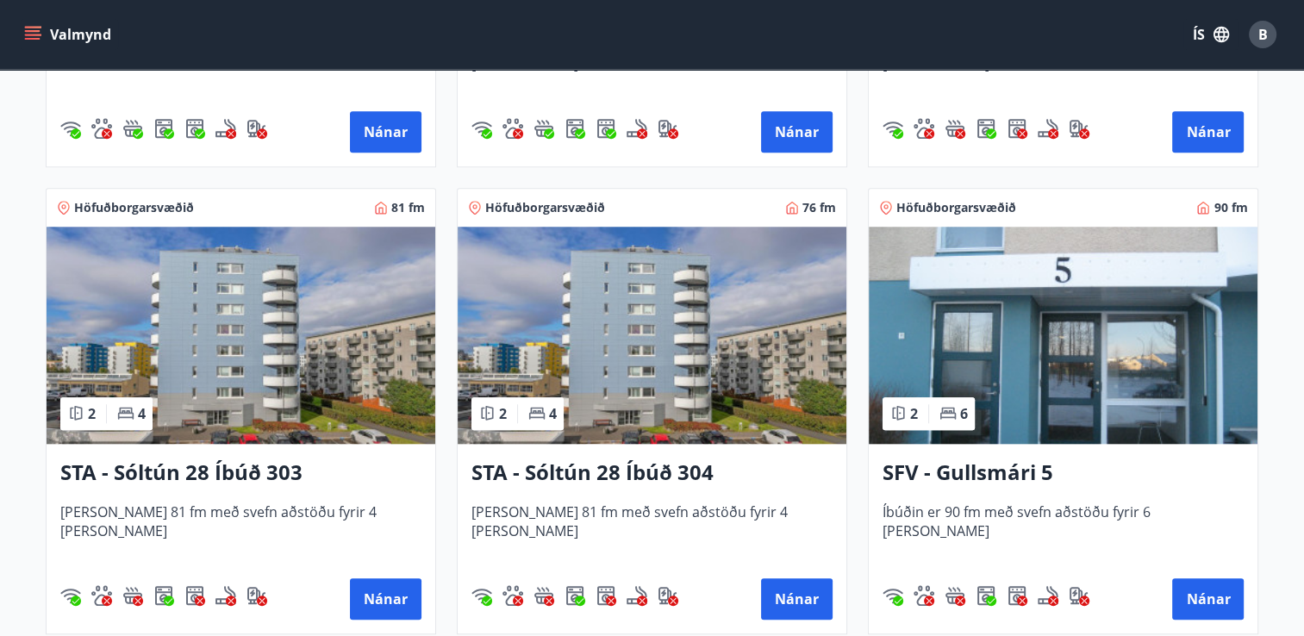
scroll to position [1654, 0]
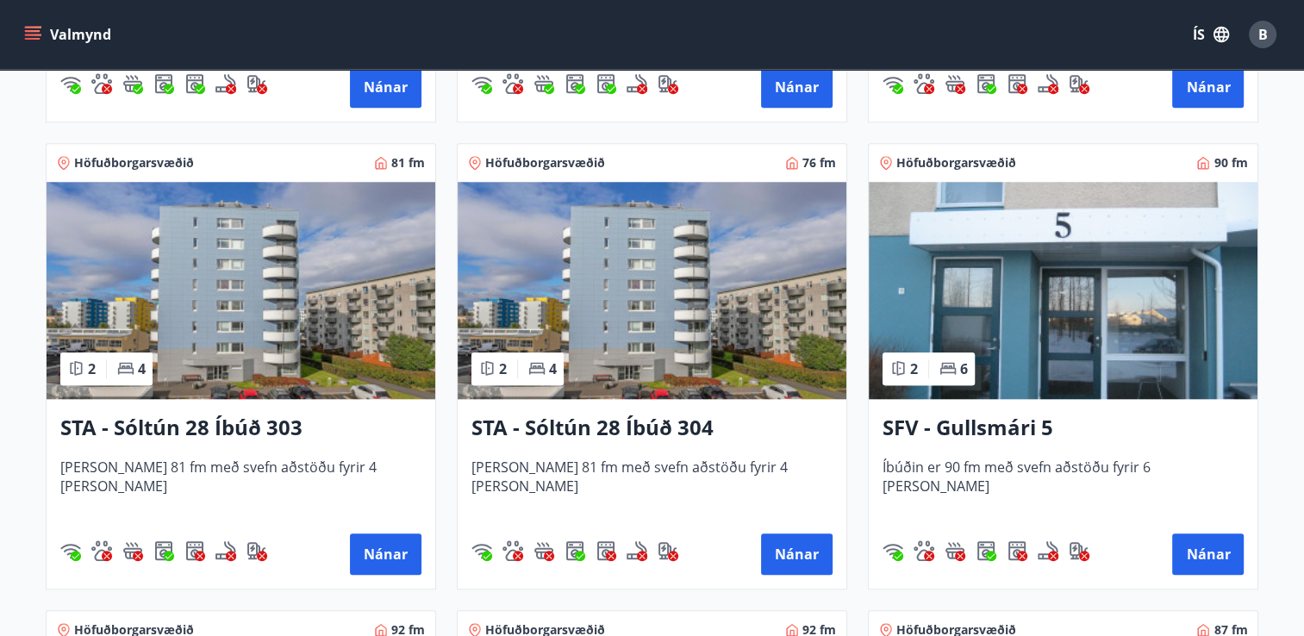
click at [645, 353] on img at bounding box center [652, 290] width 389 height 217
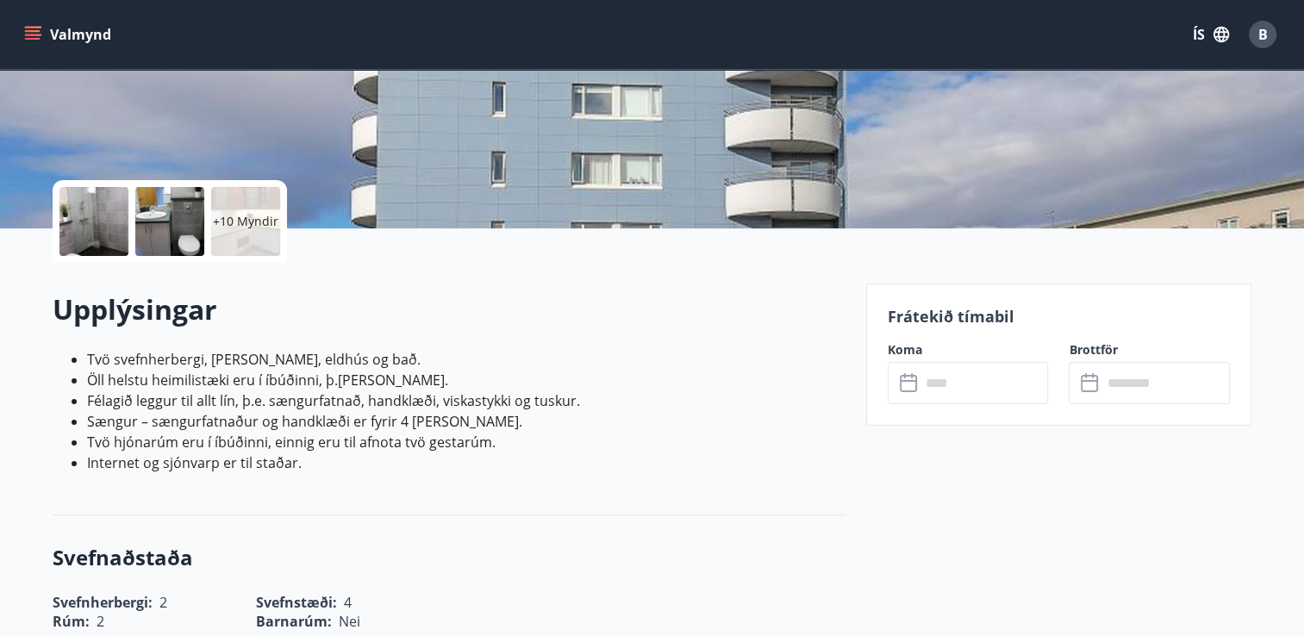
scroll to position [322, 0]
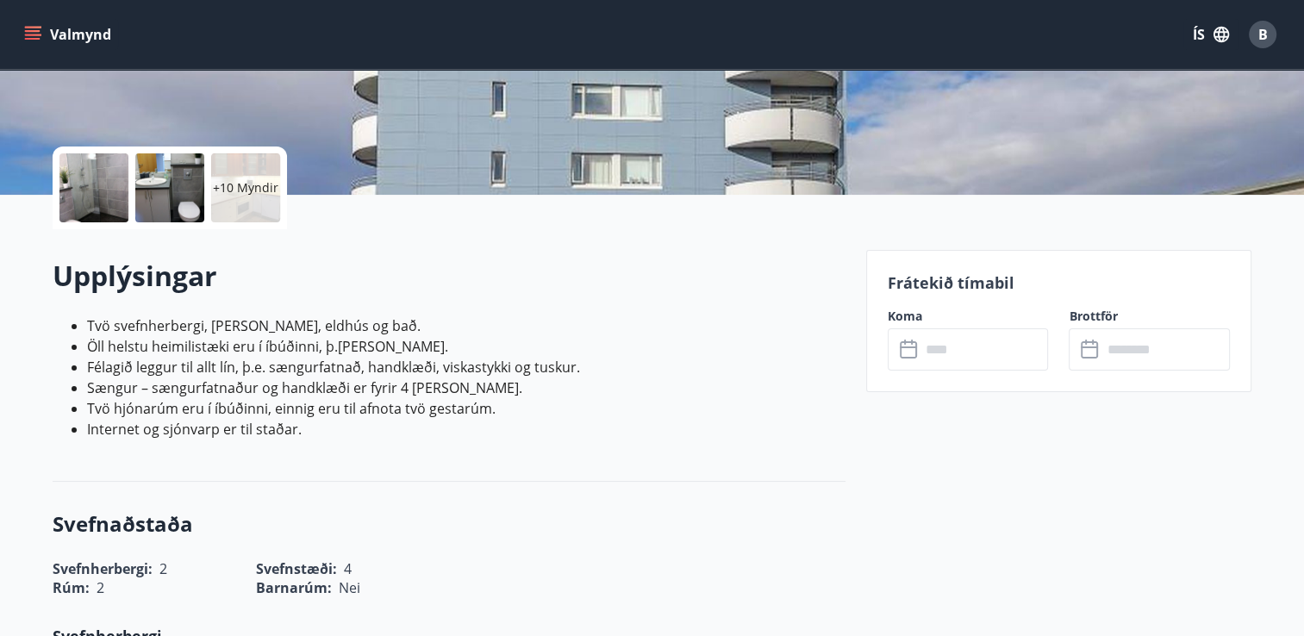
click at [951, 342] on input "text" at bounding box center [984, 349] width 128 height 42
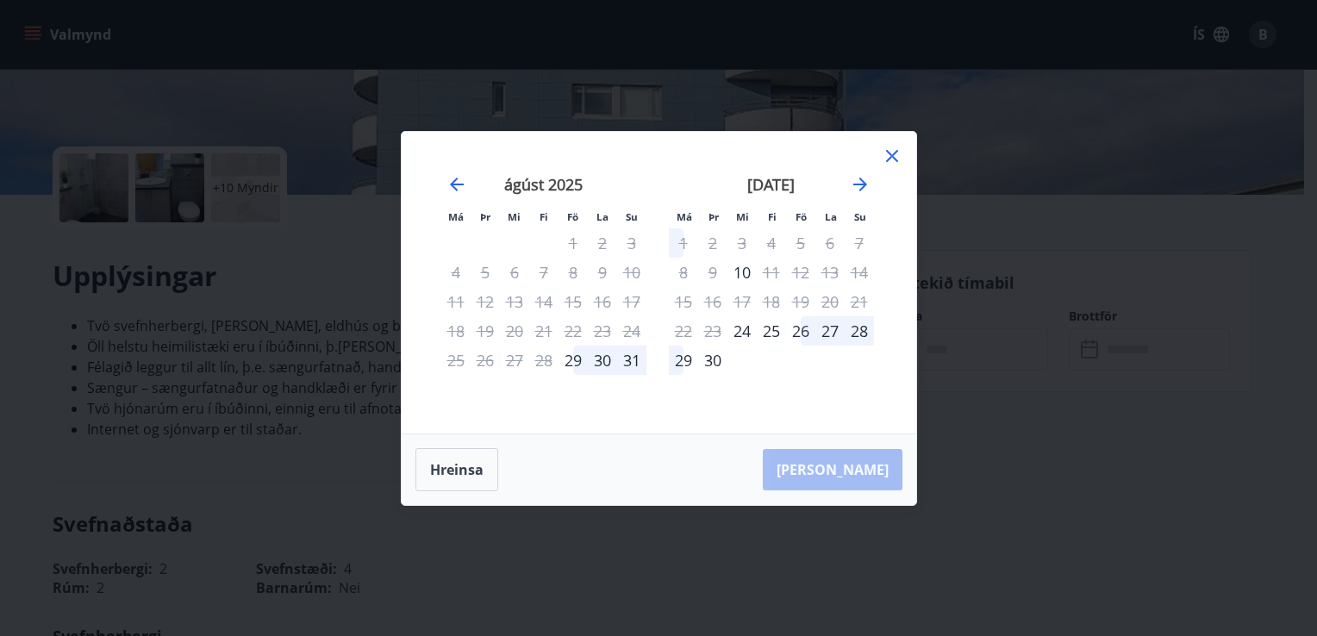
click at [895, 160] on icon at bounding box center [892, 156] width 21 height 21
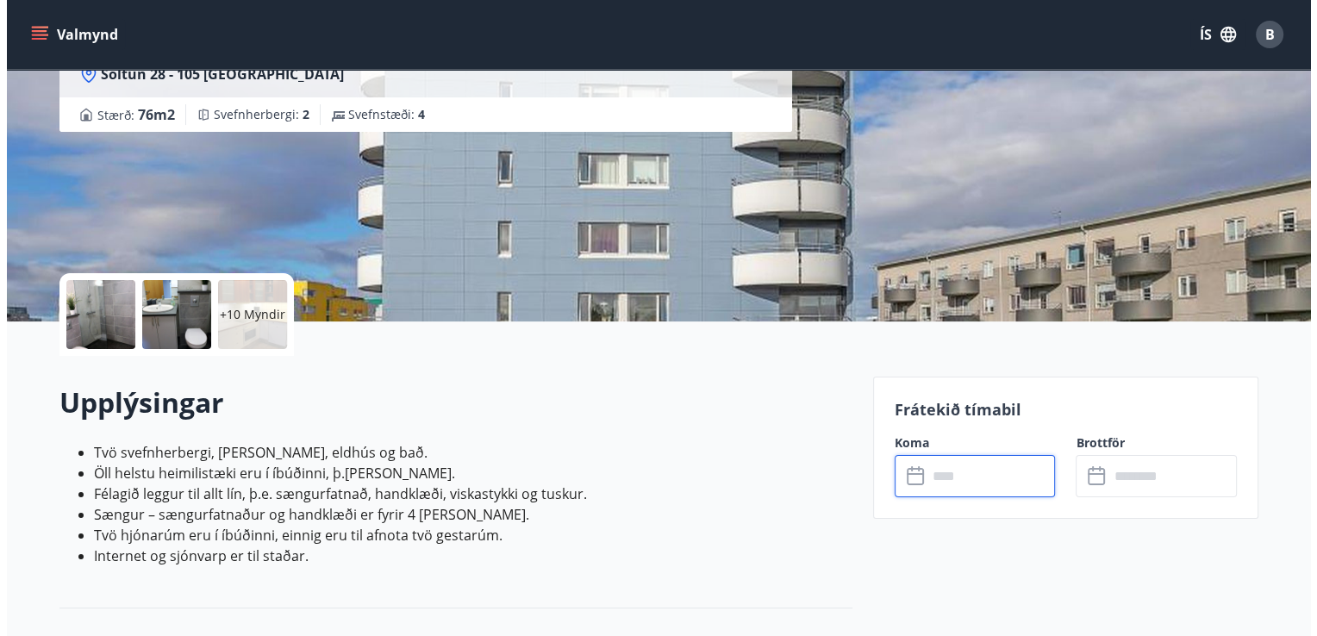
scroll to position [192, 0]
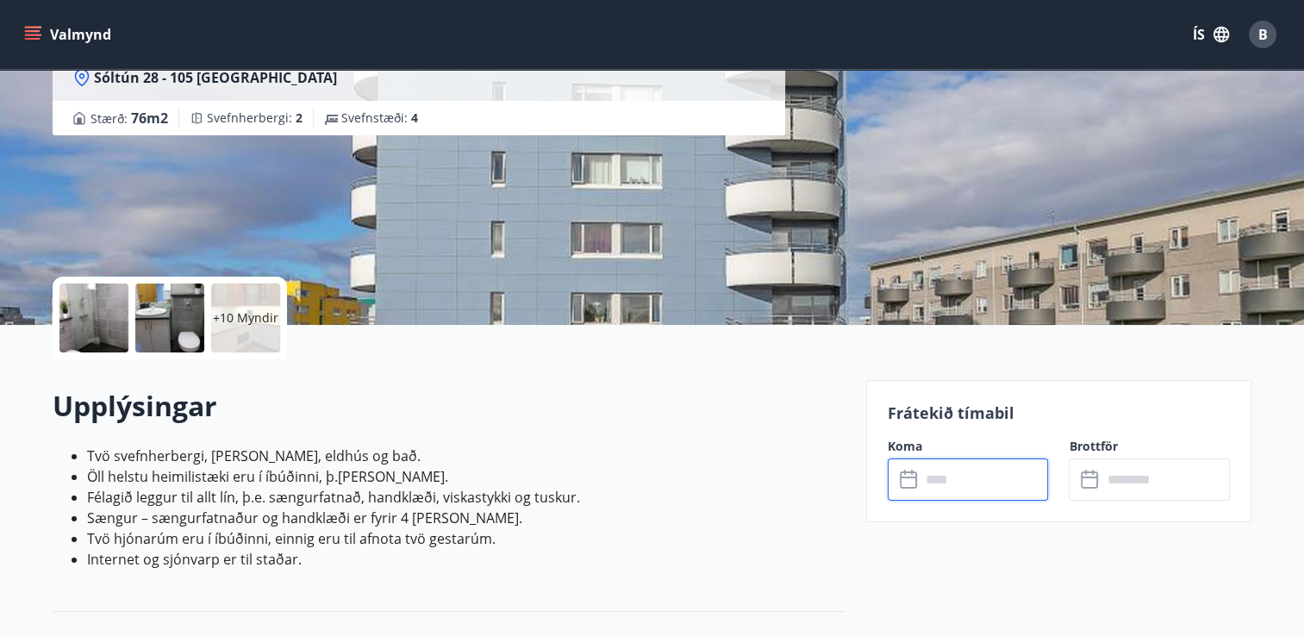
click at [90, 323] on div at bounding box center [93, 318] width 69 height 69
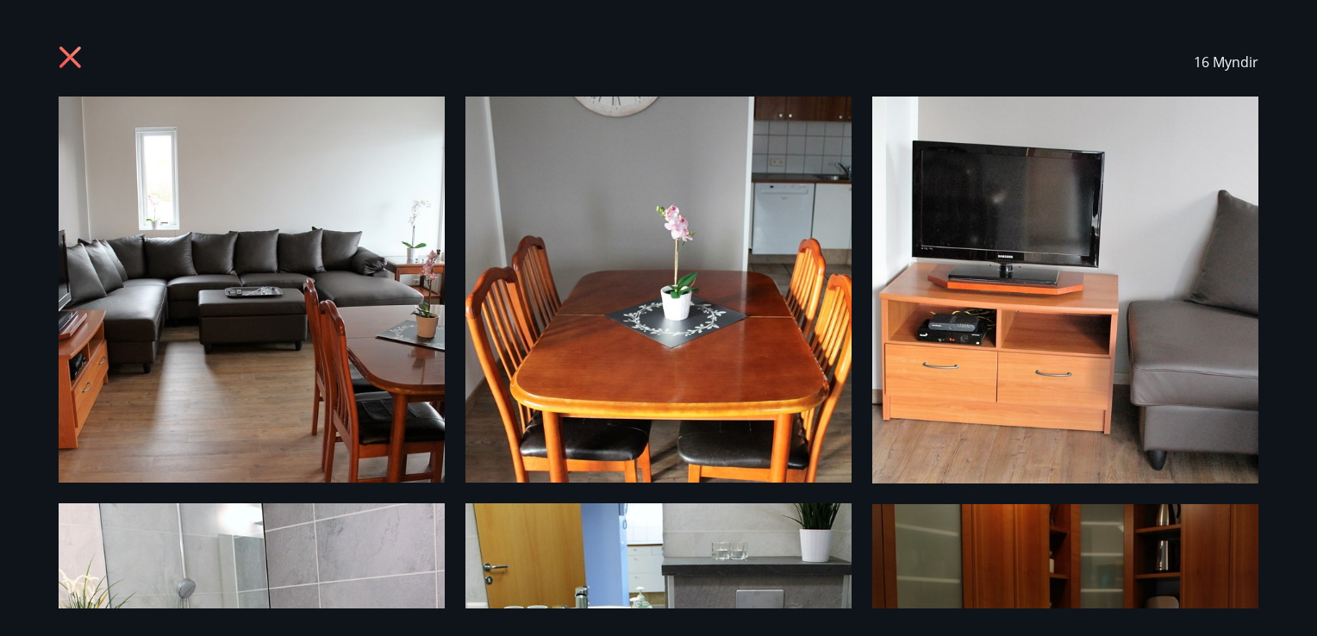
click at [1007, 347] on img at bounding box center [1065, 290] width 386 height 387
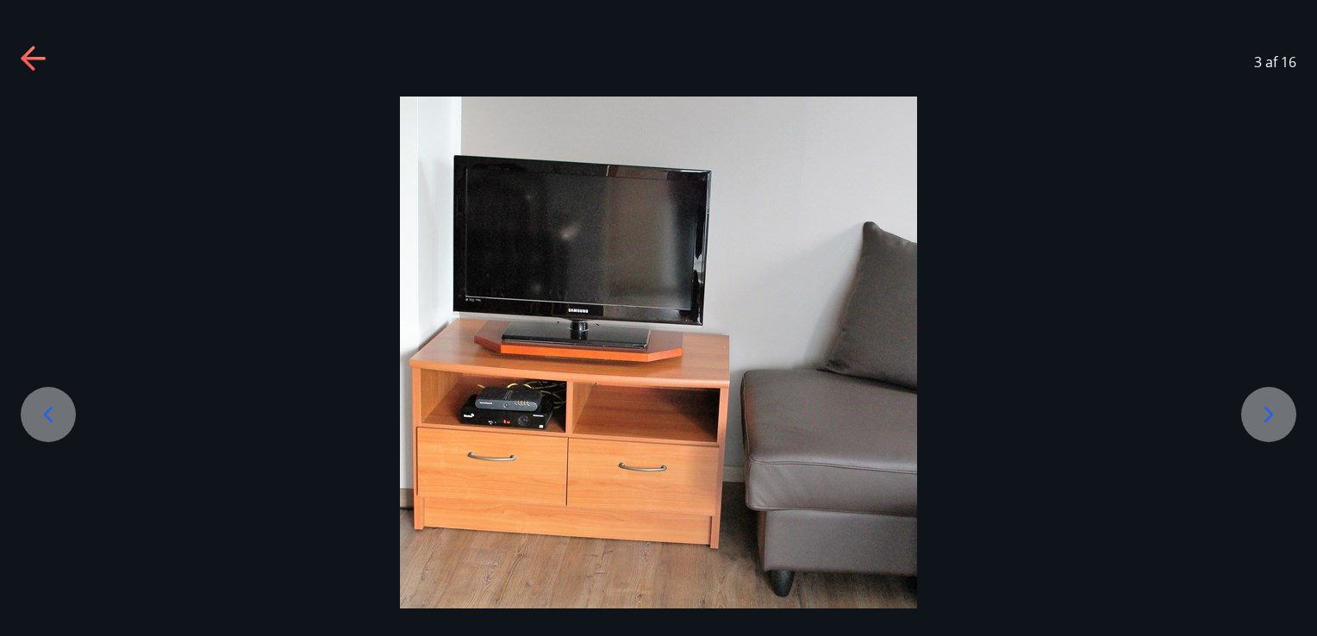
click at [1007, 347] on div at bounding box center [658, 356] width 1317 height 518
click at [1255, 413] on icon at bounding box center [1269, 415] width 28 height 28
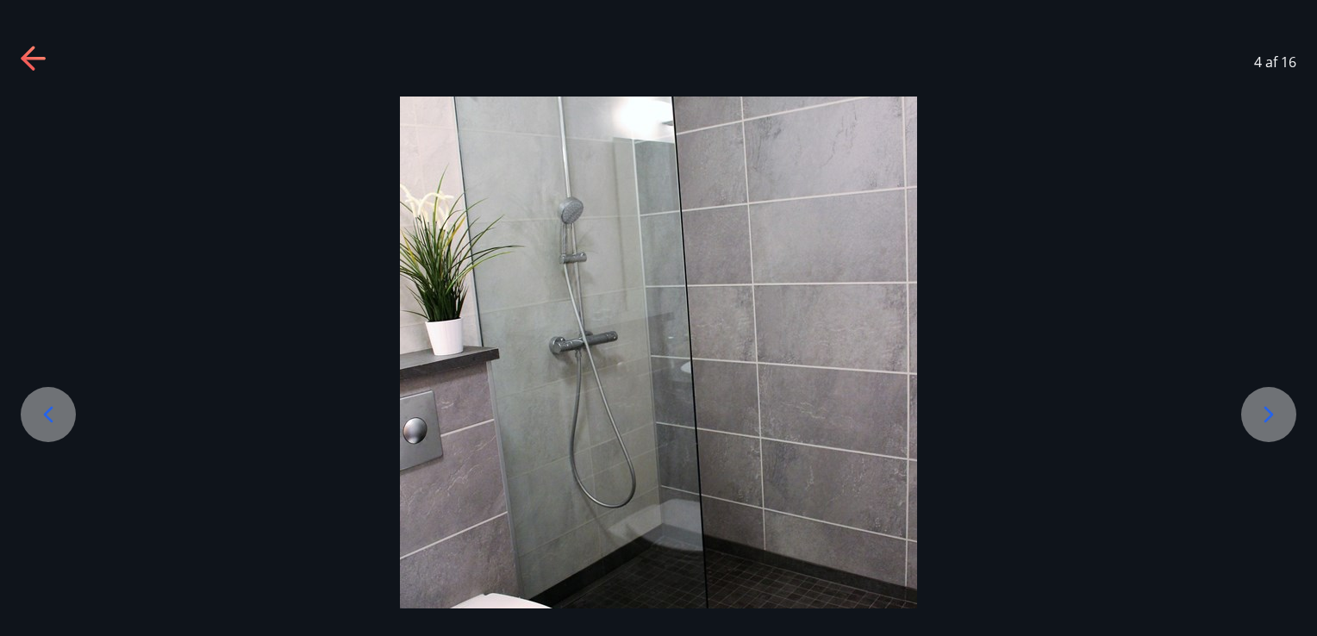
click at [1255, 413] on icon at bounding box center [1269, 415] width 28 height 28
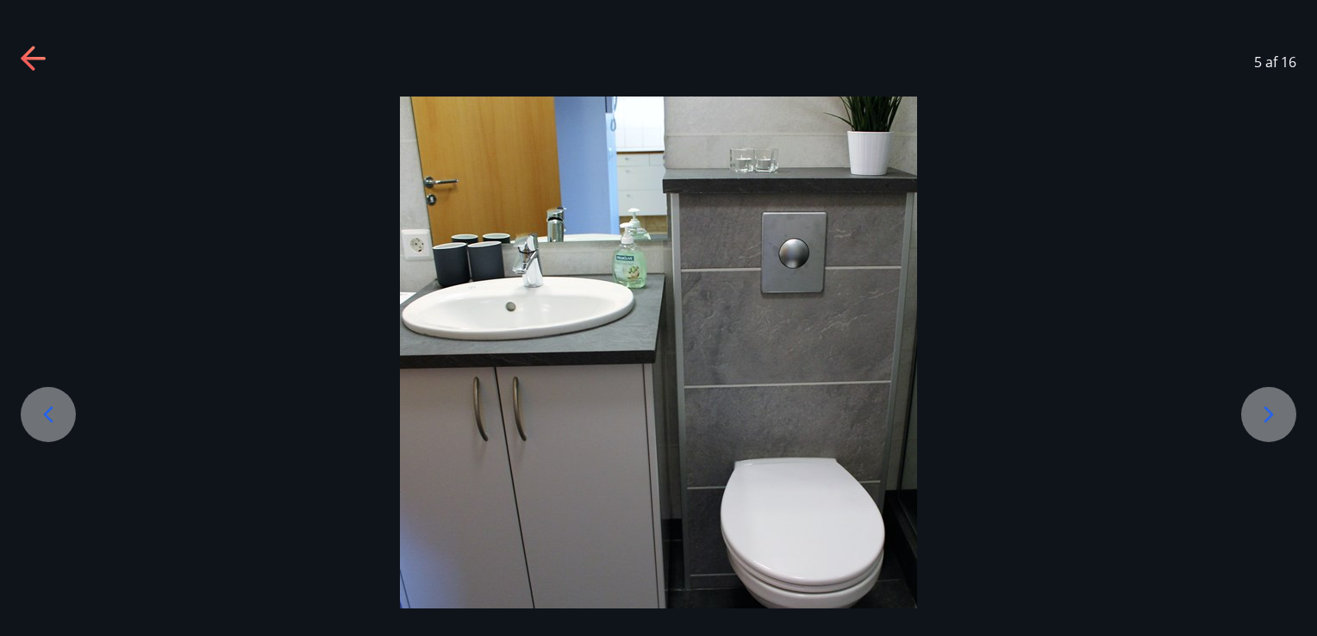
click at [1255, 413] on icon at bounding box center [1269, 415] width 28 height 28
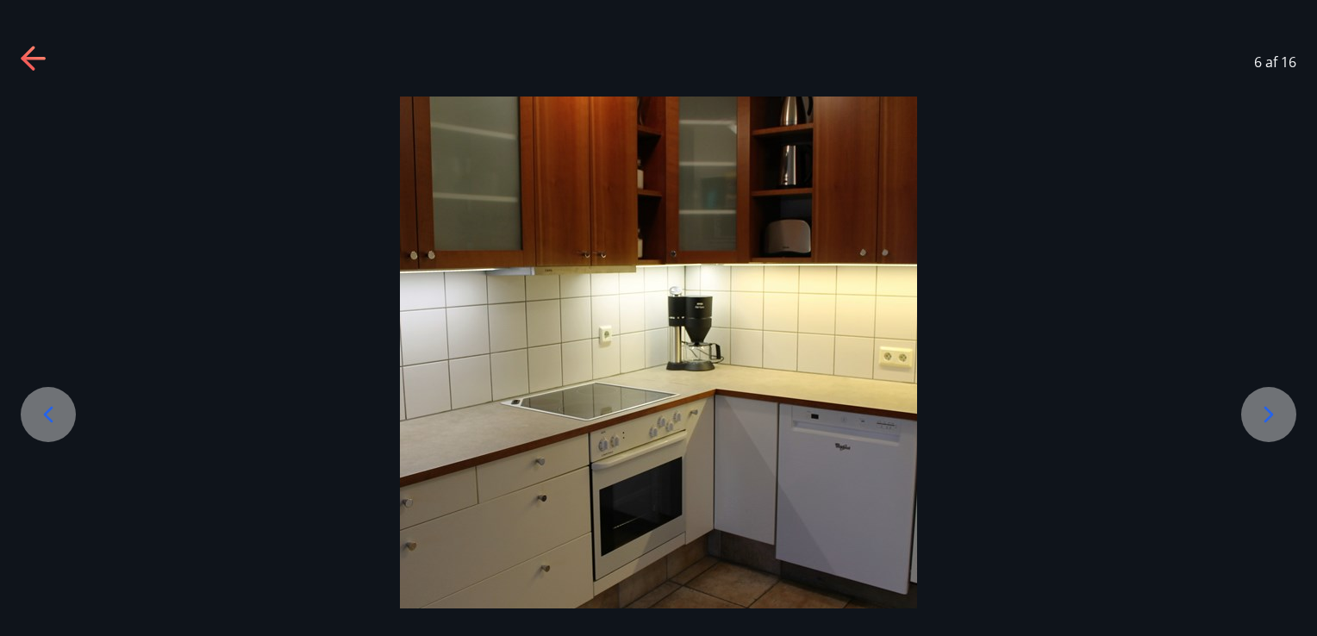
click at [1255, 413] on icon at bounding box center [1269, 415] width 28 height 28
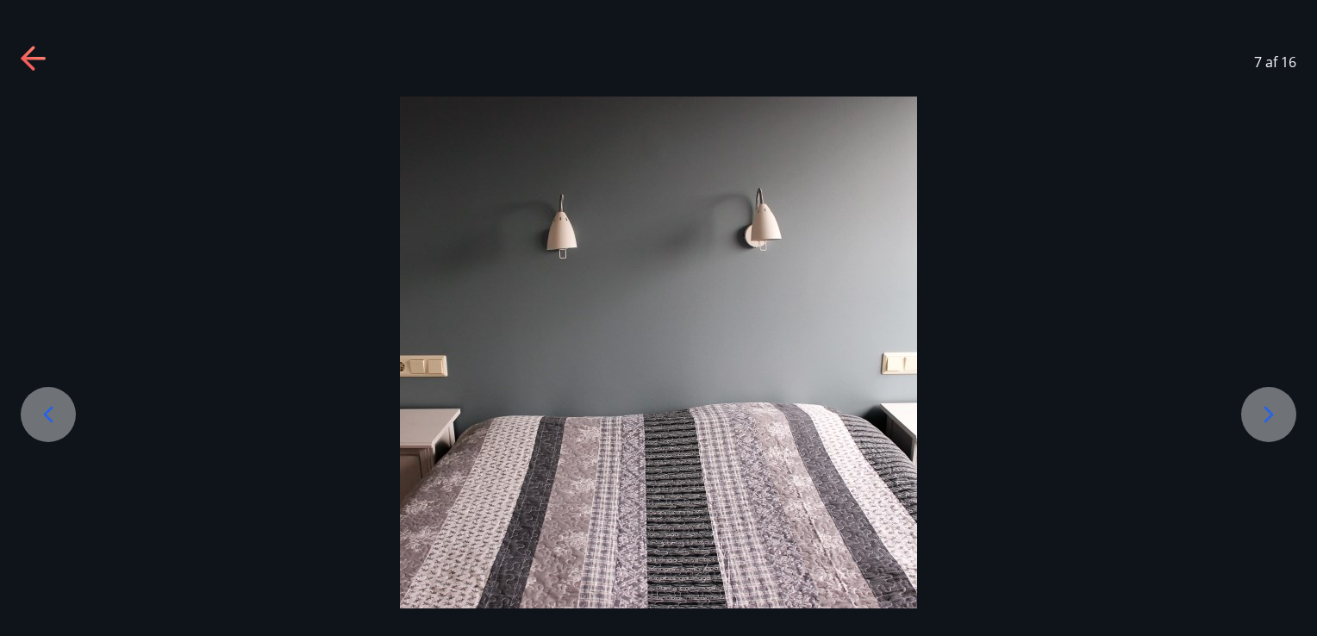
click at [1255, 413] on icon at bounding box center [1269, 415] width 28 height 28
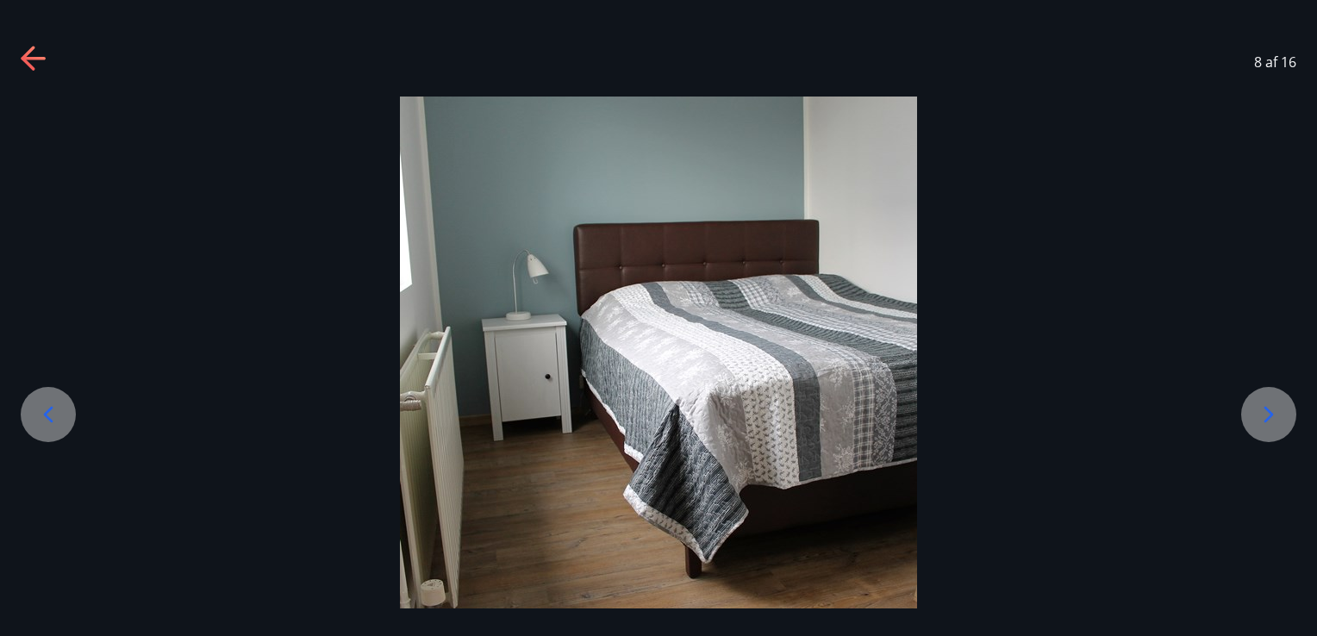
click at [1275, 422] on icon at bounding box center [1269, 415] width 28 height 28
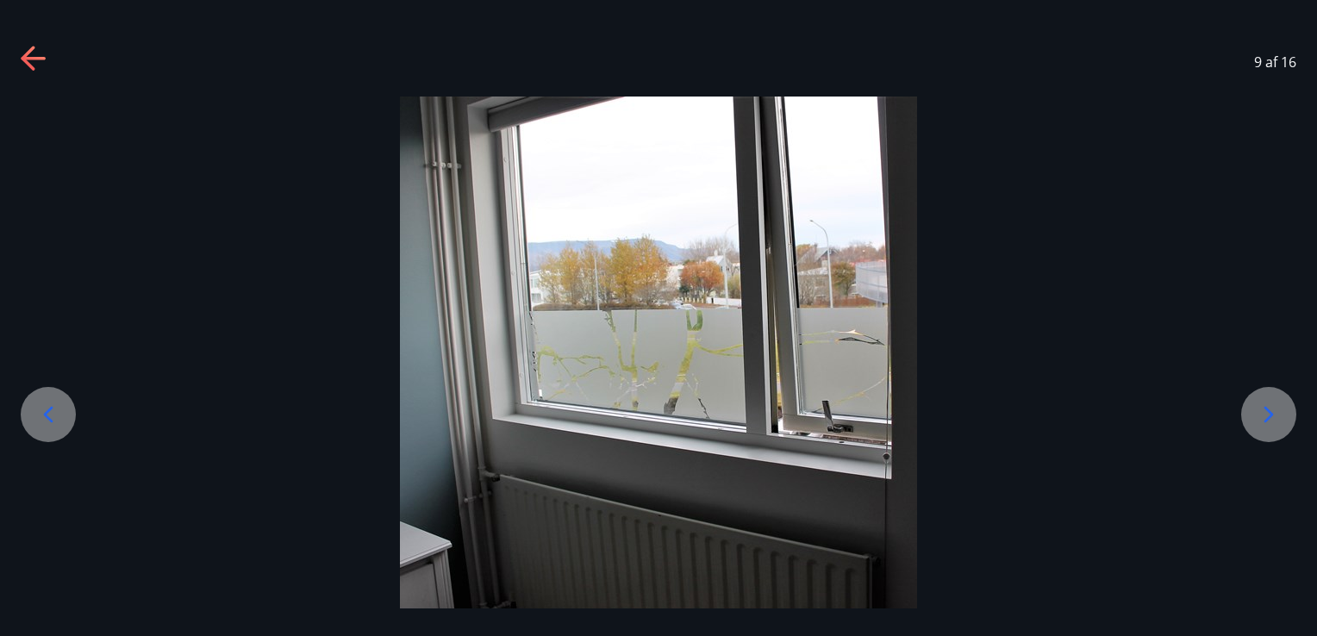
click at [1275, 422] on icon at bounding box center [1269, 415] width 28 height 28
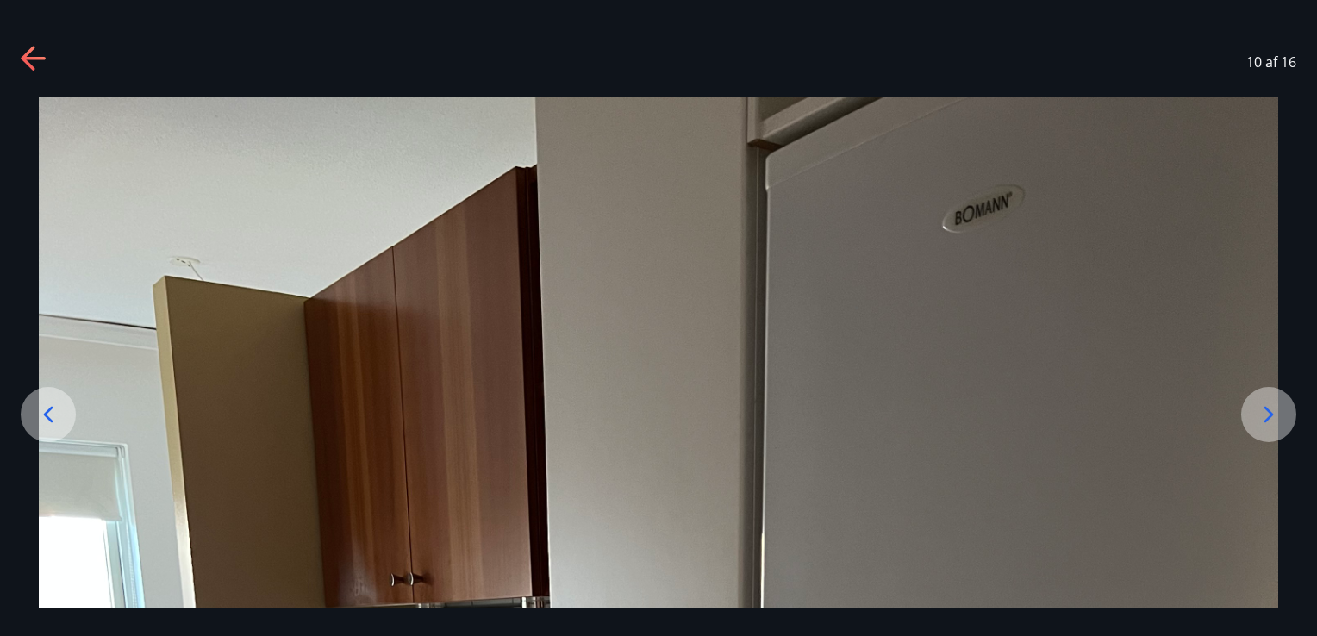
click at [1275, 422] on icon at bounding box center [1269, 415] width 28 height 28
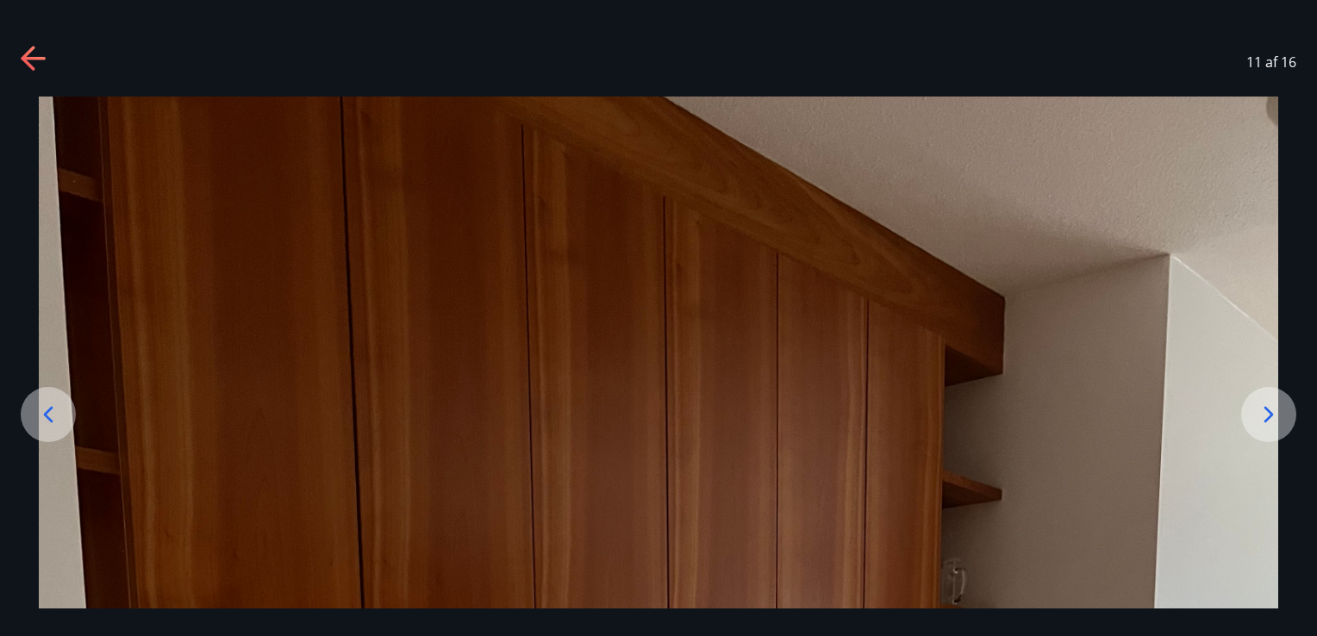
click at [1243, 421] on div at bounding box center [1268, 414] width 55 height 55
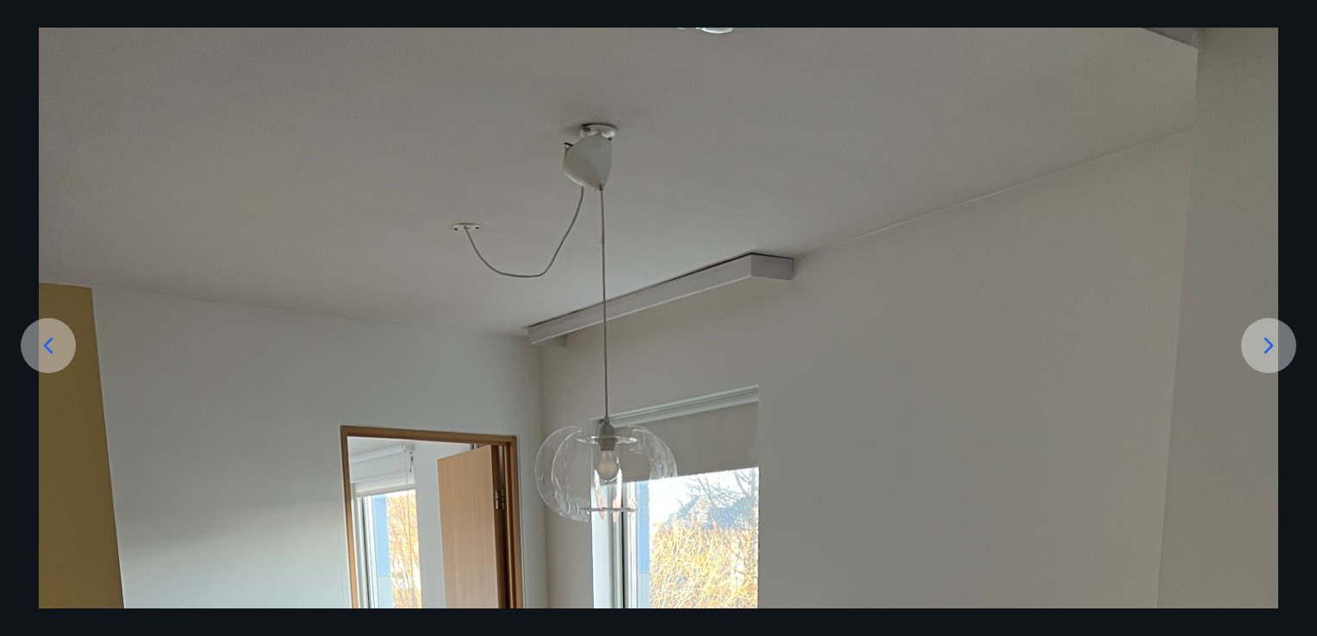
scroll to position [58, 0]
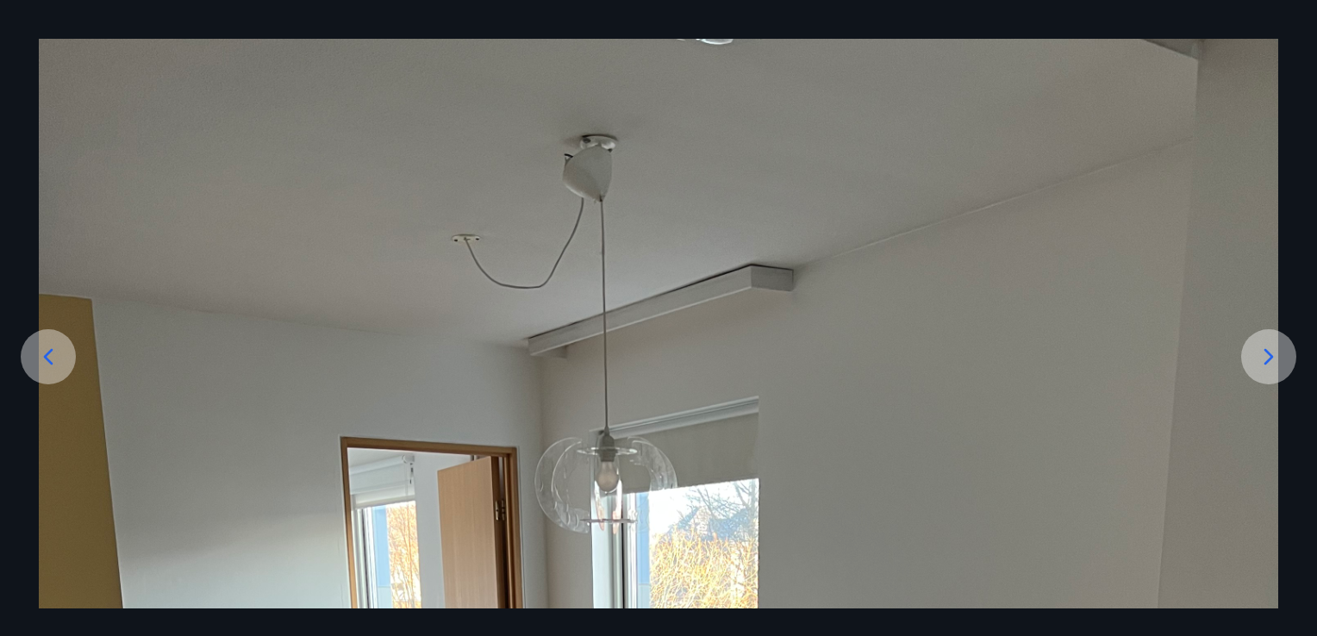
click at [1270, 364] on icon at bounding box center [1269, 357] width 28 height 28
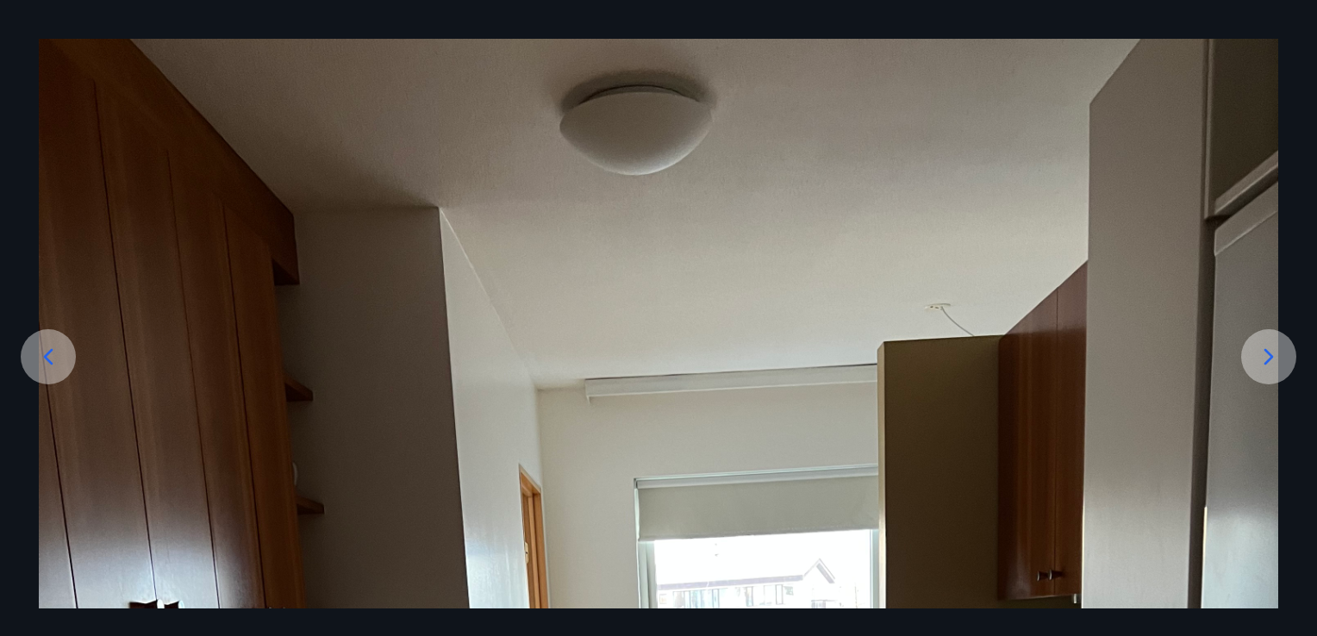
drag, startPoint x: 1316, startPoint y: 267, endPoint x: 1319, endPoint y: 429, distance: 162.1
click at [1256, 357] on icon at bounding box center [1269, 357] width 28 height 28
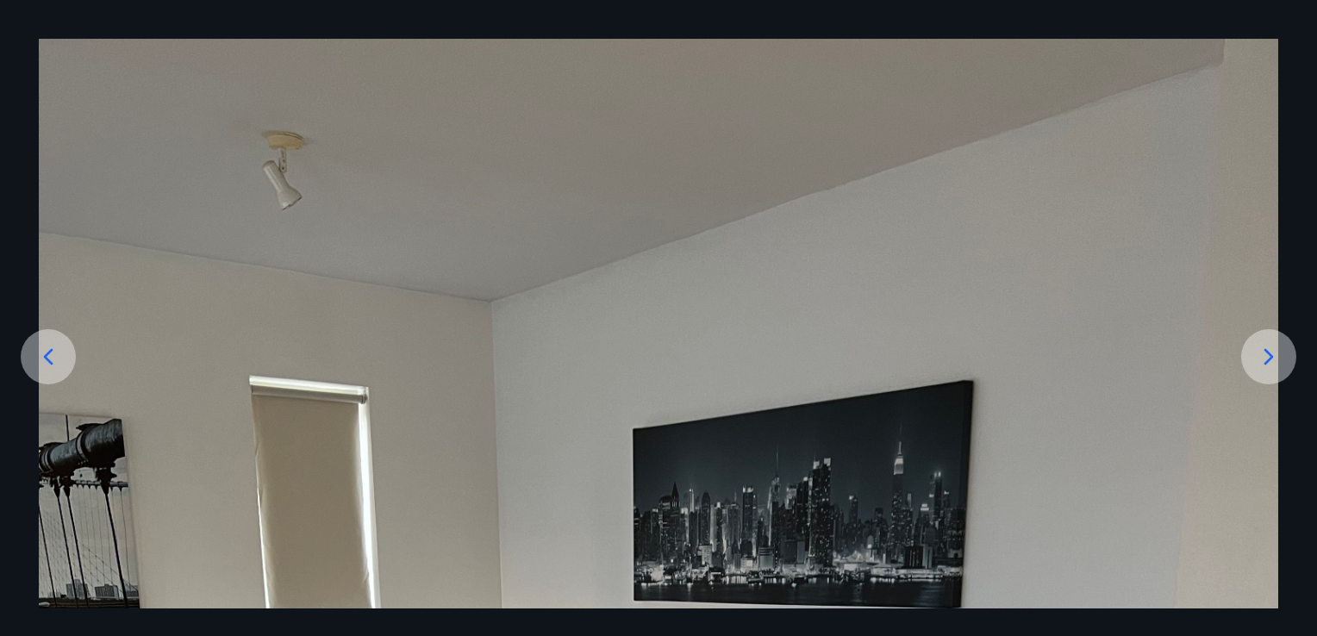
click at [1256, 357] on icon at bounding box center [1269, 357] width 28 height 28
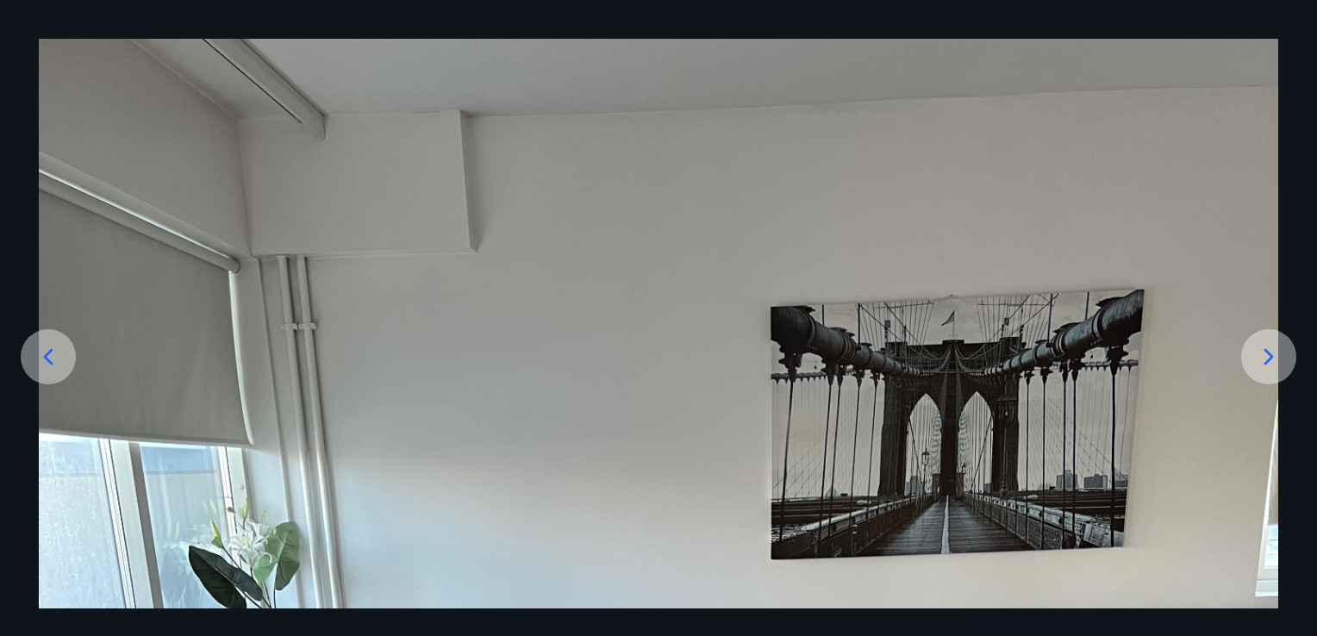
click at [1256, 357] on icon at bounding box center [1269, 357] width 28 height 28
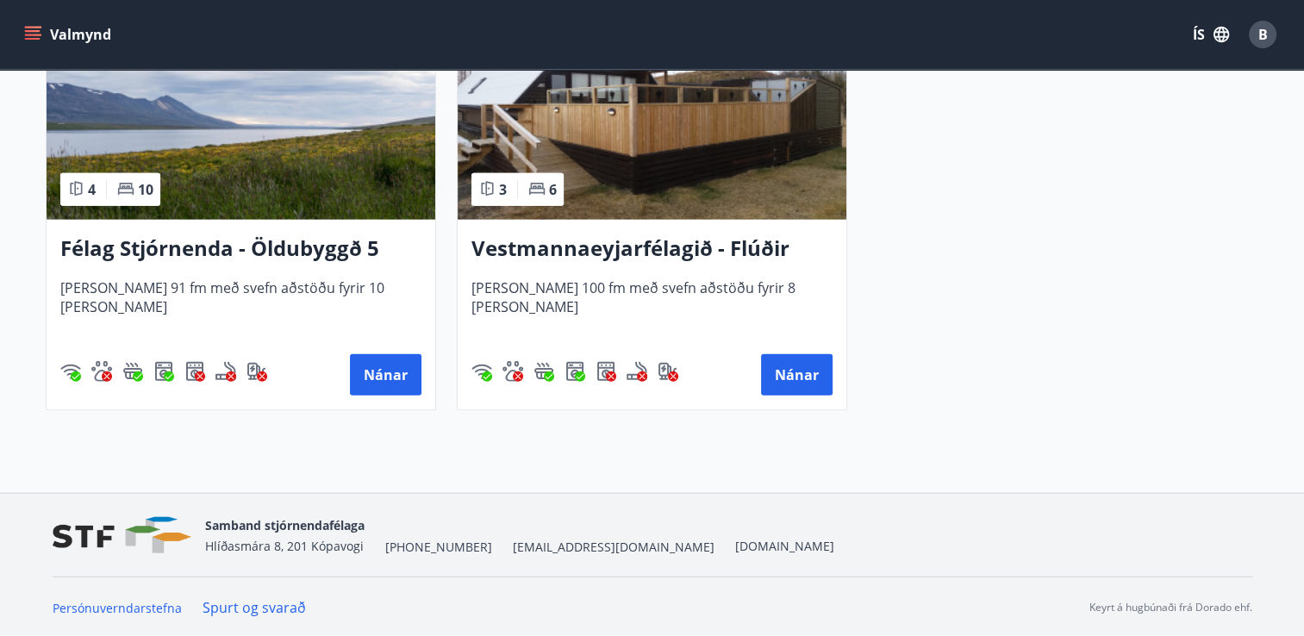
scroll to position [1648, 0]
